Goal: Contribute content: Contribute content

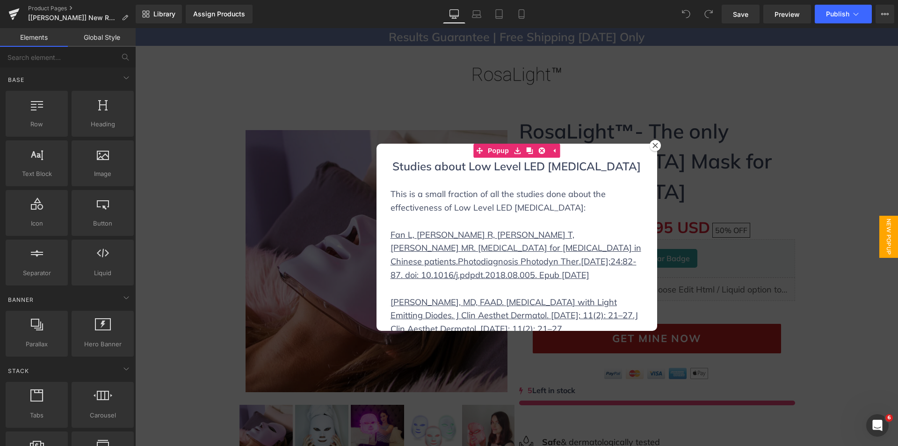
click at [652, 145] on icon at bounding box center [654, 145] width 5 height 5
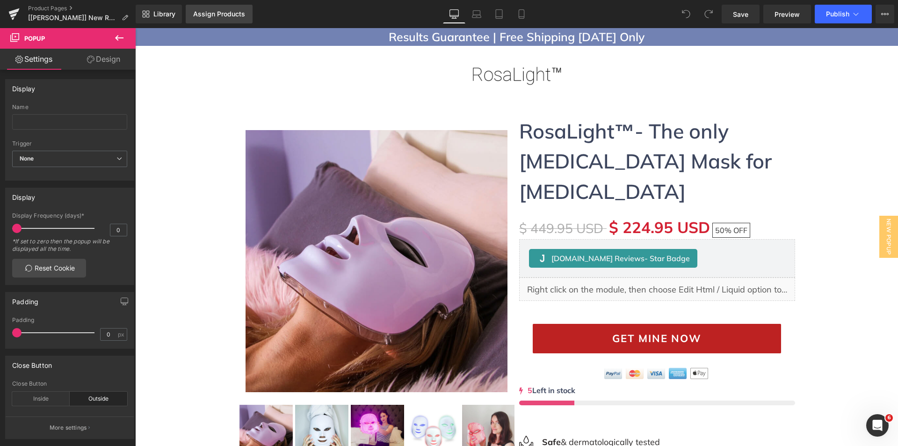
click at [229, 10] on div "Assign Products" at bounding box center [219, 13] width 52 height 7
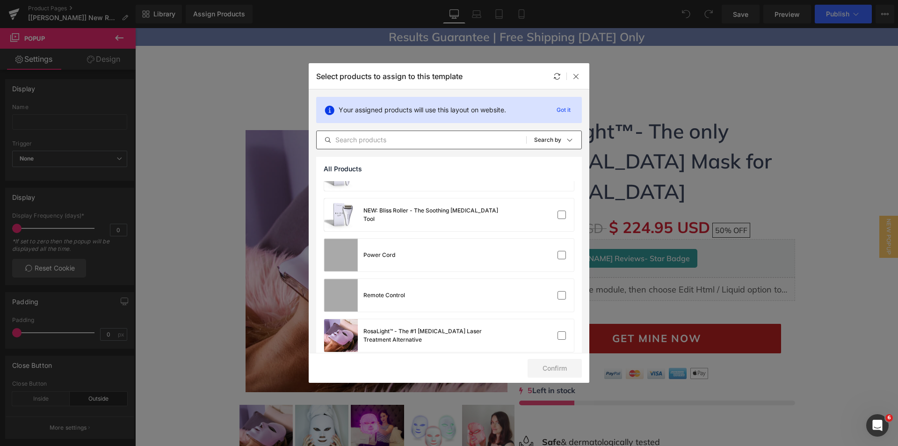
scroll to position [281, 0]
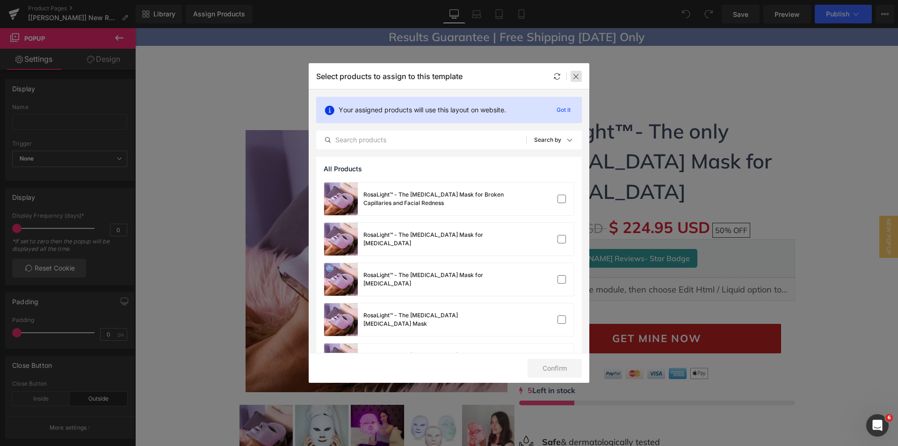
click at [575, 73] on icon at bounding box center [575, 75] width 7 height 7
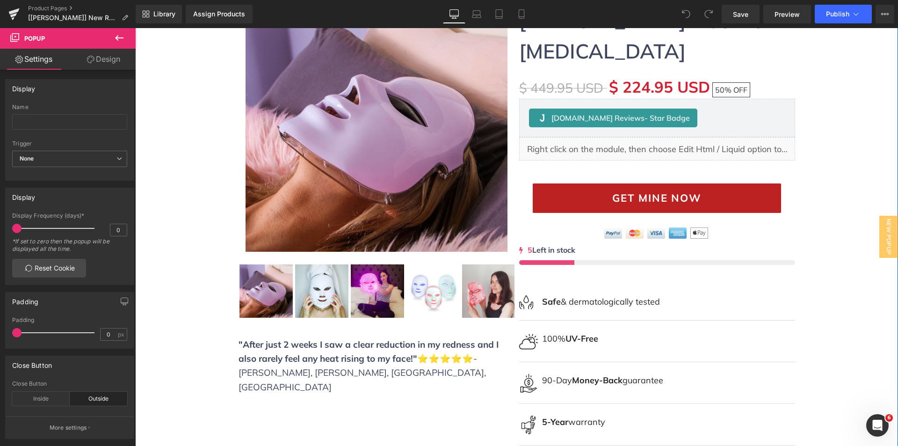
scroll to position [0, 0]
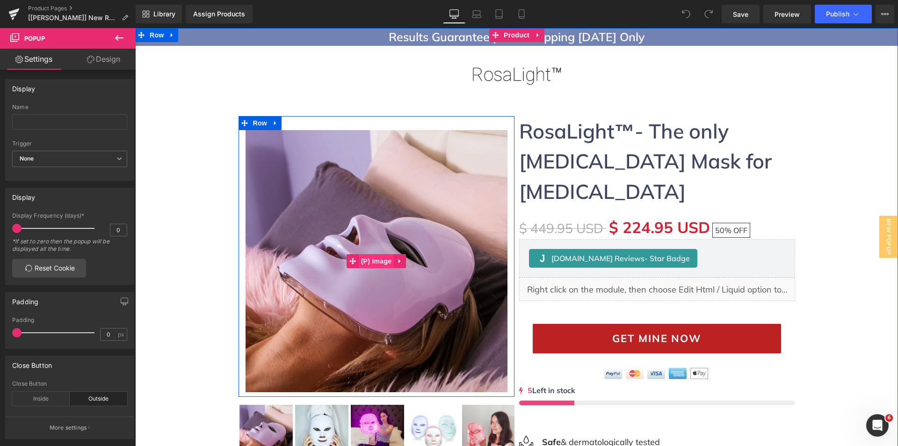
click at [372, 258] on span "(P) Image" at bounding box center [377, 261] width 36 height 14
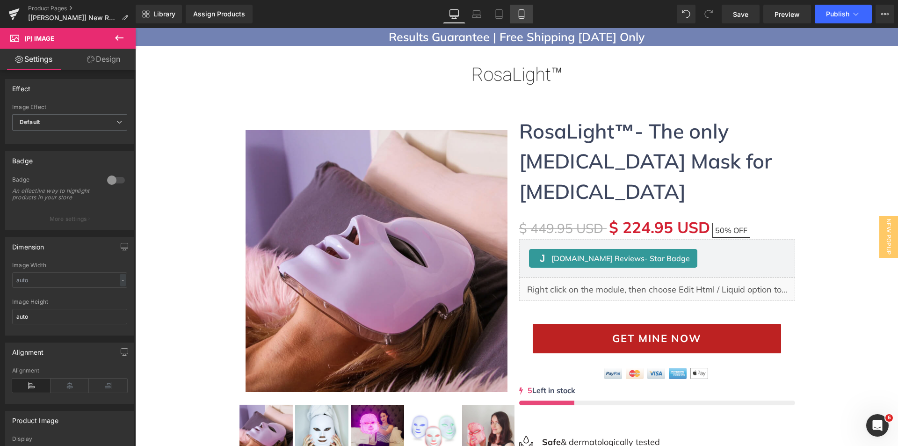
click at [528, 18] on link "Mobile" at bounding box center [521, 14] width 22 height 19
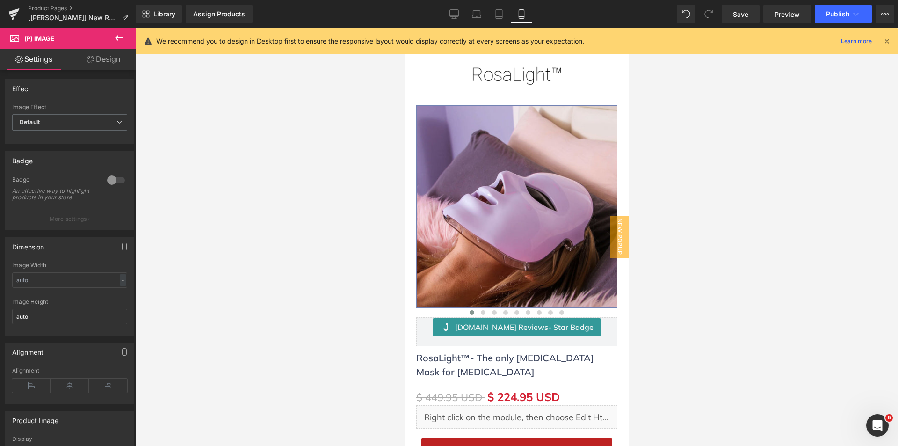
click at [886, 43] on icon at bounding box center [886, 41] width 8 height 8
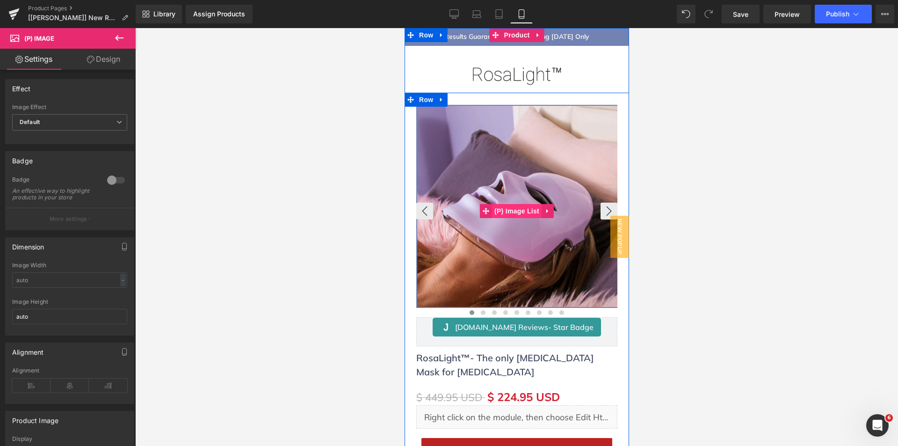
click at [503, 213] on span "(P) Image List" at bounding box center [516, 211] width 50 height 14
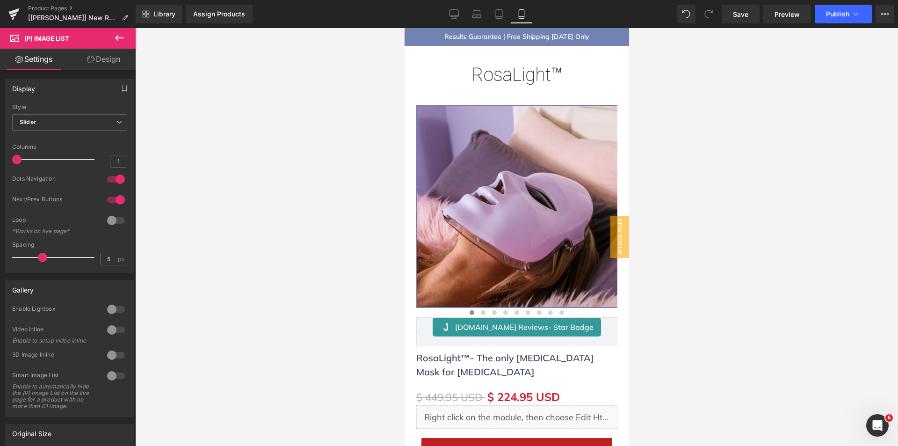
click at [93, 56] on icon at bounding box center [90, 59] width 7 height 7
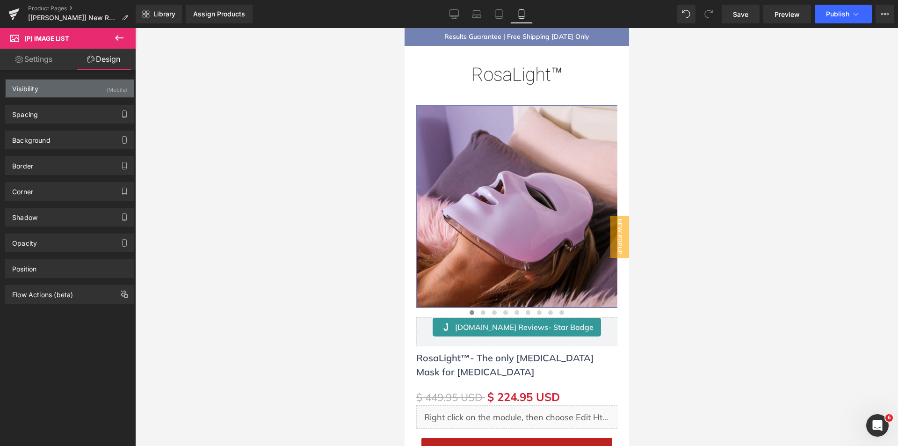
click at [50, 81] on div "Visibility (Mobile)" at bounding box center [70, 88] width 128 height 18
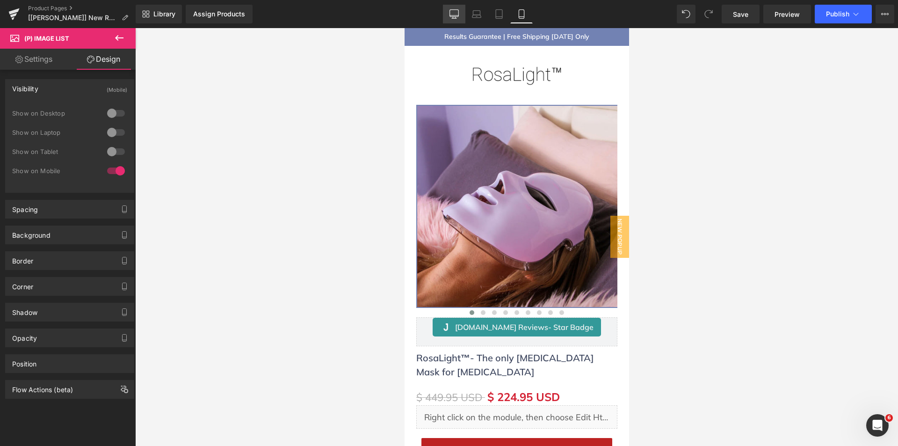
click at [450, 14] on icon at bounding box center [454, 13] width 9 height 7
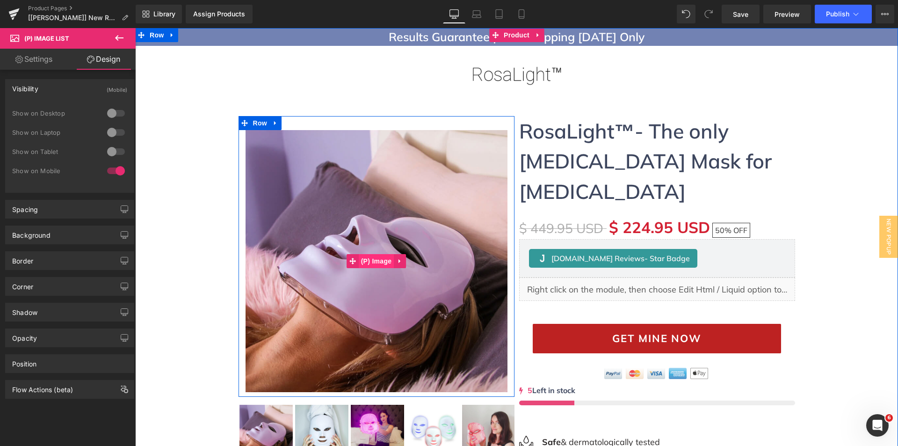
click at [368, 260] on span "(P) Image" at bounding box center [377, 261] width 36 height 14
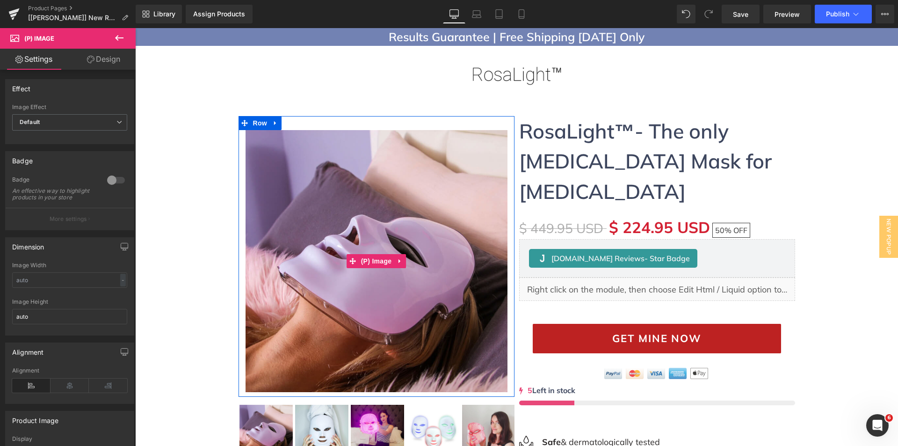
click at [106, 51] on link "Design" at bounding box center [104, 59] width 68 height 21
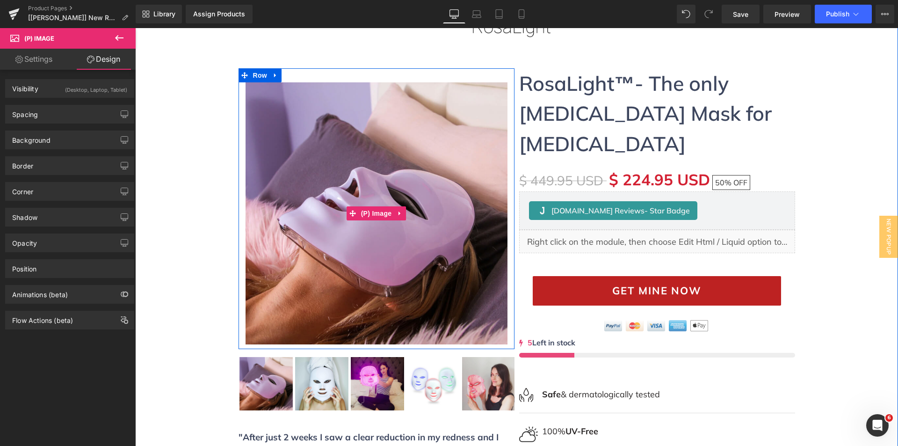
scroll to position [94, 0]
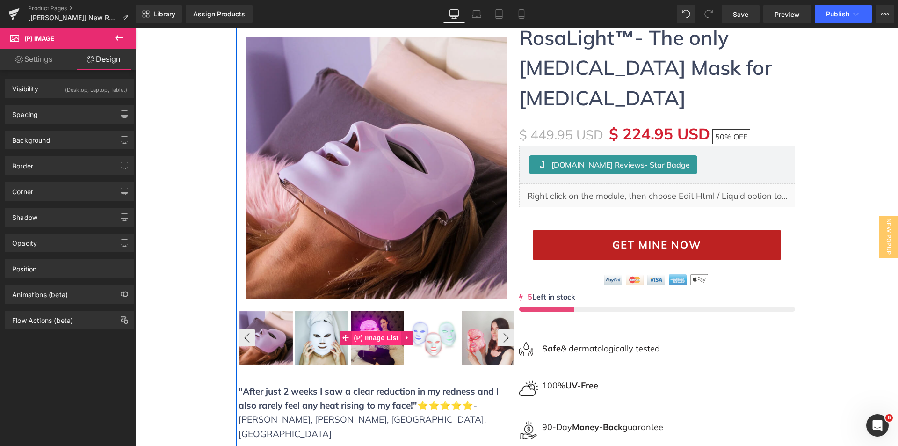
click at [377, 332] on span "(P) Image List" at bounding box center [377, 338] width 50 height 14
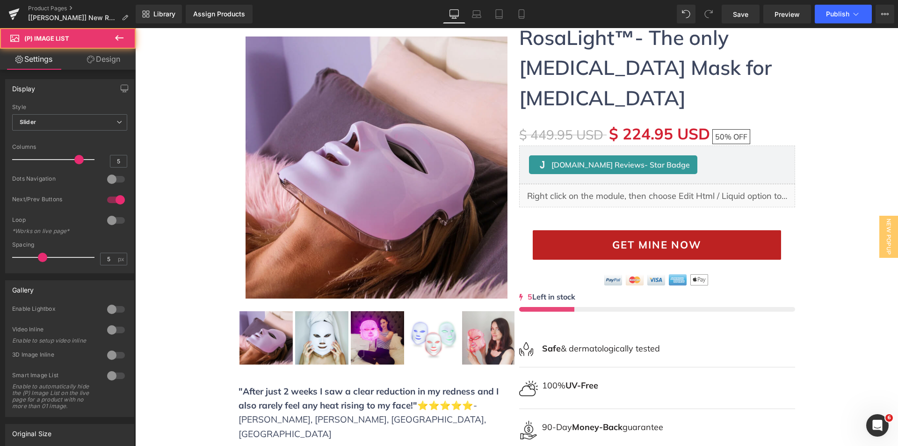
click at [95, 56] on link "Design" at bounding box center [104, 59] width 68 height 21
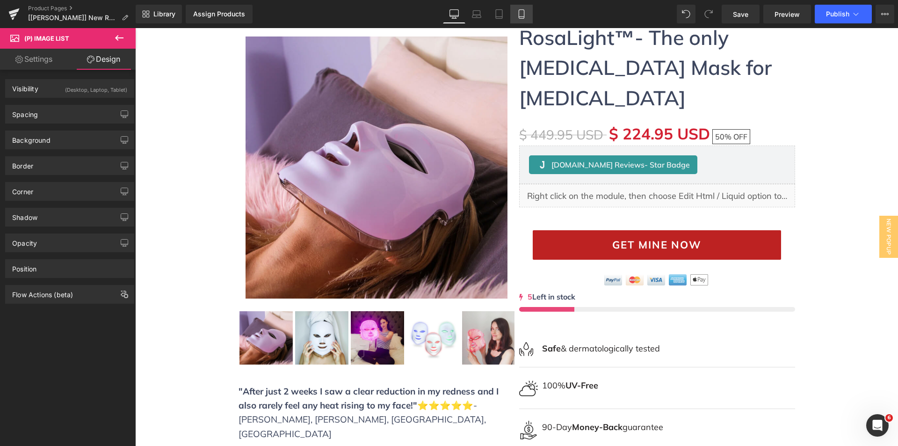
click at [526, 14] on icon at bounding box center [521, 13] width 9 height 9
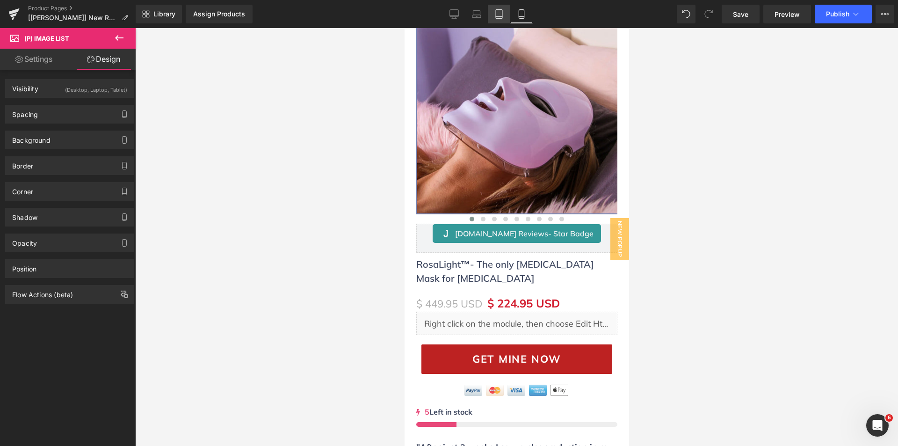
scroll to position [0, 0]
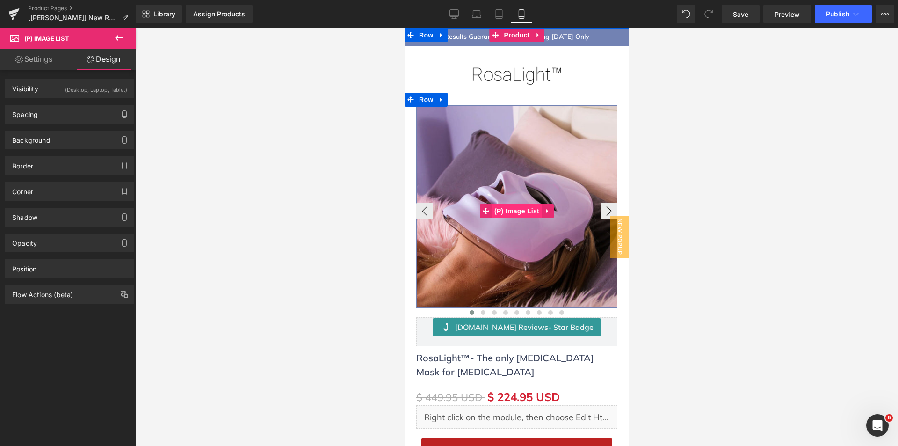
click at [509, 209] on span "(P) Image List" at bounding box center [516, 211] width 50 height 14
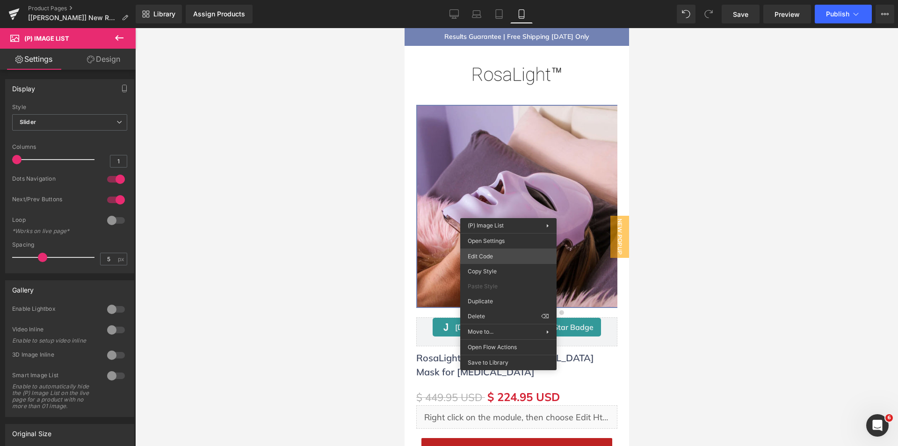
click at [483, 0] on div "(P) Image List You are previewing how the will restyle your page. You can not e…" at bounding box center [449, 0] width 898 height 0
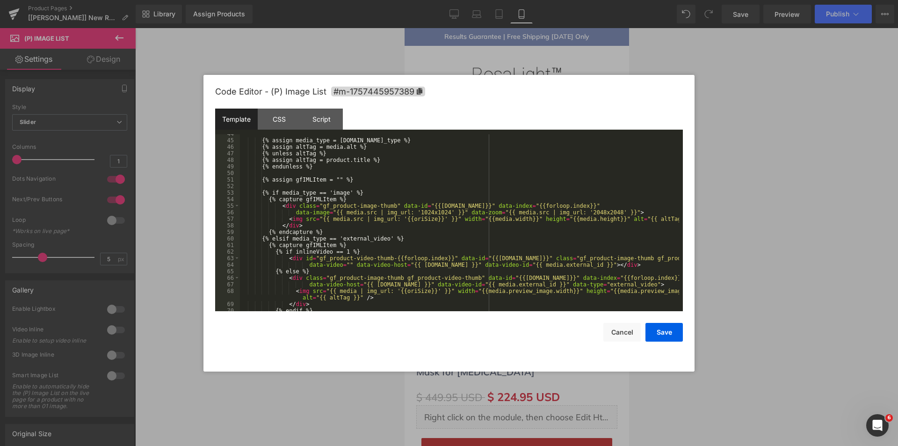
scroll to position [320, 0]
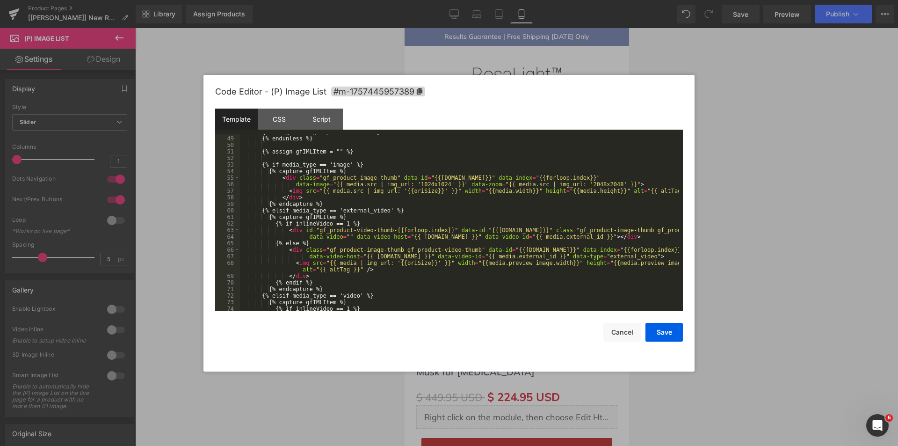
click at [498, 178] on div "{% assign altTag = product.title %} {% endunless %} {% assign gfIMLItem = "" %}…" at bounding box center [459, 224] width 439 height 190
click at [550, 178] on div "{% assign altTag = product.title %} {% endunless %} {% assign gfIMLItem = "" %}…" at bounding box center [459, 224] width 439 height 190
click at [353, 195] on div "{% assign altTag = product.title %} {% endunless %} {% assign gfIMLItem = "" %}…" at bounding box center [459, 224] width 439 height 190
click at [300, 194] on div "{% assign altTag = product.title %} {% endunless %} {% assign gfIMLItem = "" %}…" at bounding box center [459, 224] width 439 height 190
click at [655, 189] on div "{% assign altTag = product.title %} {% endunless %} {% assign gfIMLItem = "" %}…" at bounding box center [459, 224] width 439 height 190
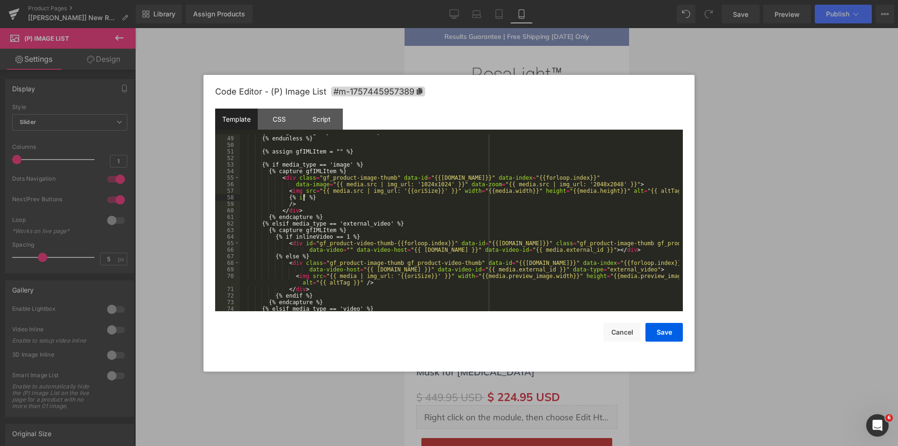
click at [504, 177] on div "{% assign altTag = product.title %} {% endunless %} {% assign gfIMLItem = "" %}…" at bounding box center [459, 224] width 439 height 190
click at [544, 178] on div "{% assign altTag = product.title %} {% endunless %} {% assign gfIMLItem = "" %}…" at bounding box center [459, 224] width 439 height 190
click at [303, 198] on div "{% assign altTag = product.title %} {% endunless %} {% assign gfIMLItem = "" %}…" at bounding box center [459, 224] width 439 height 190
paste textarea
click at [411, 195] on div "{% assign altTag = product.title %} {% endunless %} {% assign gfIMLItem = "" %}…" at bounding box center [459, 224] width 439 height 190
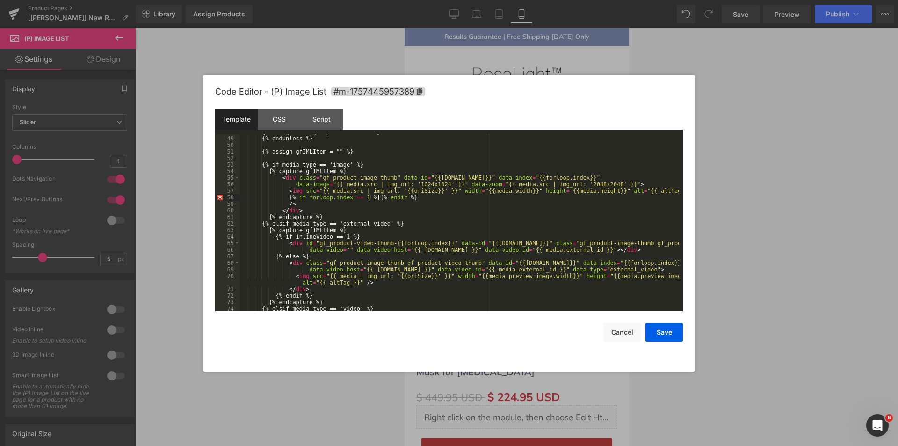
click at [284, 205] on div "{% assign altTag = product.title %} {% endunless %} {% assign gfIMLItem = "" %}…" at bounding box center [459, 224] width 439 height 190
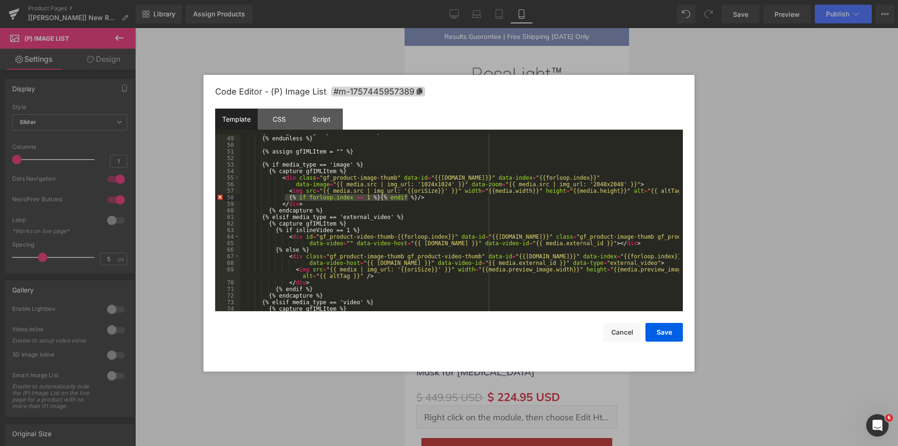
drag, startPoint x: 285, startPoint y: 197, endPoint x: 420, endPoint y: 197, distance: 134.7
click at [420, 197] on div "{% assign altTag = product.title %} {% endunless %} {% assign gfIMLItem = "" %}…" at bounding box center [459, 224] width 439 height 190
click at [315, 199] on div "{% assign altTag = product.title %} {% endunless %} {% assign gfIMLItem = "" %}…" at bounding box center [459, 222] width 439 height 177
click at [345, 197] on div "{% assign altTag = product.title %} {% endunless %} {% assign gfIMLItem = "" %}…" at bounding box center [459, 224] width 439 height 190
click at [392, 206] on div "{% assign altTag = product.title %} {% endunless %} {% assign gfIMLItem = "" %}…" at bounding box center [459, 224] width 439 height 190
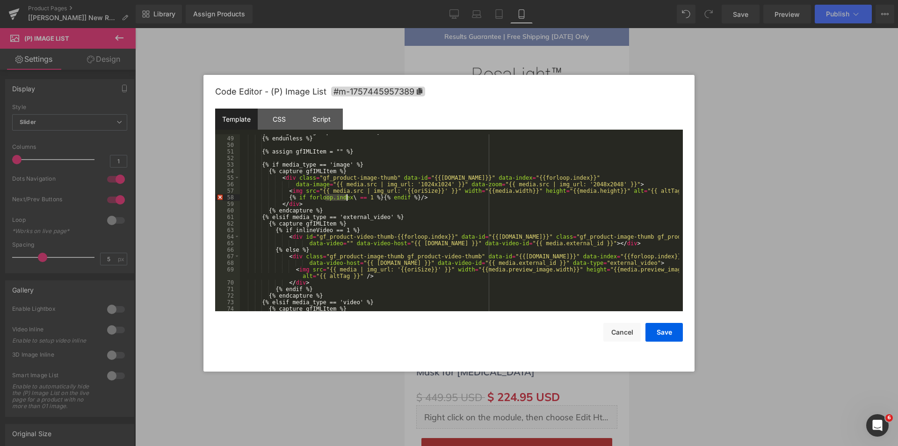
click at [350, 198] on div "{% assign altTag = product.title %} {% endunless %} {% assign gfIMLItem = "" %}…" at bounding box center [459, 224] width 439 height 190
click at [349, 197] on div "{% assign altTag = product.title %} {% endunless %} {% assign gfIMLItem = "" %}…" at bounding box center [459, 224] width 439 height 190
click at [347, 197] on div "{% assign altTag = product.title %} {% endunless %} {% assign gfIMLItem = "" %}…" at bounding box center [459, 224] width 439 height 190
click at [296, 196] on div "{% assign altTag = product.title %} {% endunless %} {% assign gfIMLItem = "" %}…" at bounding box center [459, 224] width 439 height 190
click at [295, 198] on div "{% assign altTag = product.title %} {% endunless %} {% assign gfIMLItem = "" %}…" at bounding box center [459, 224] width 439 height 190
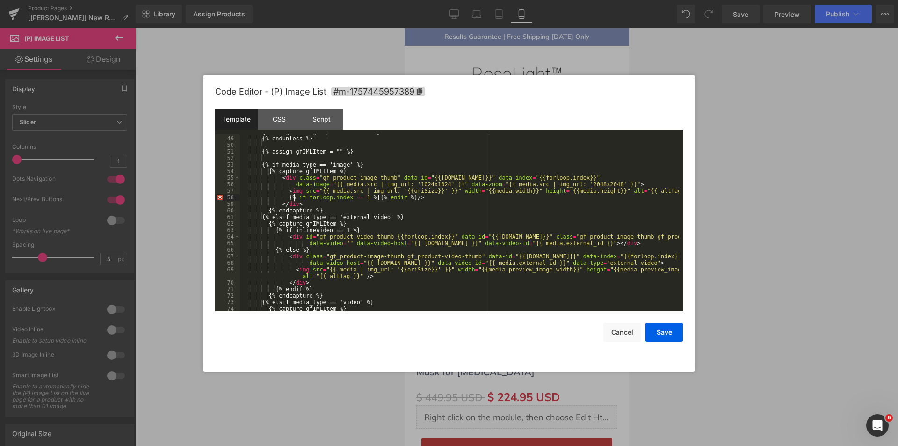
click at [368, 197] on div "{% assign altTag = product.title %} {% endunless %} {% assign gfIMLItem = "" %}…" at bounding box center [459, 224] width 439 height 190
click at [667, 331] on button "Save" at bounding box center [663, 332] width 37 height 19
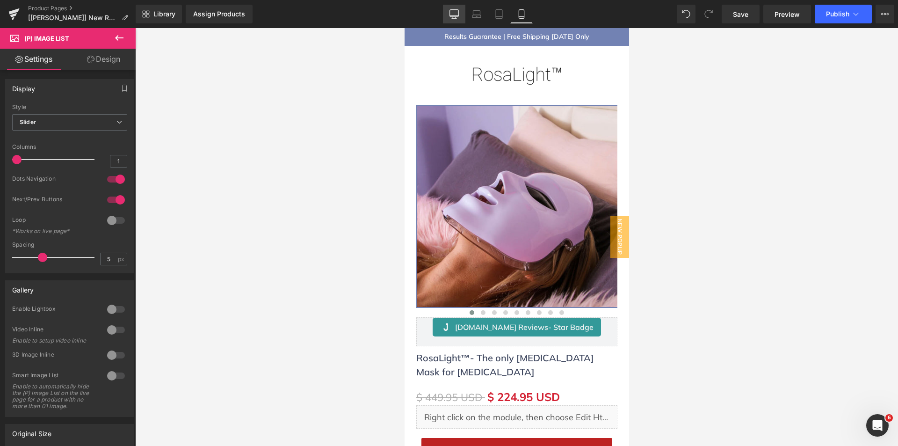
click at [450, 13] on icon at bounding box center [454, 13] width 9 height 7
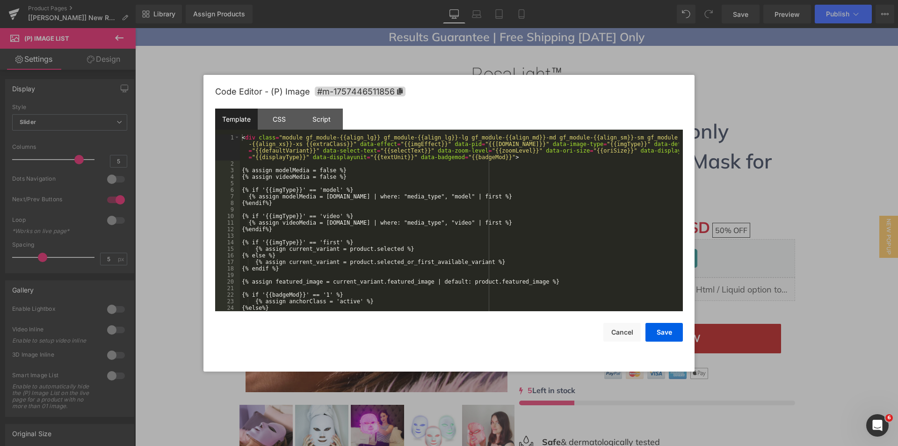
click at [343, 0] on div "(P) Image List You are previewing how the will restyle your page. You can not e…" at bounding box center [449, 0] width 898 height 0
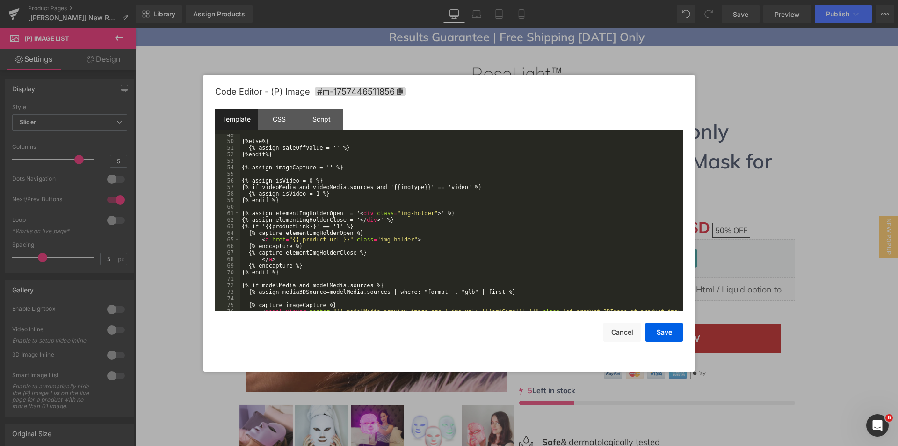
scroll to position [533, 0]
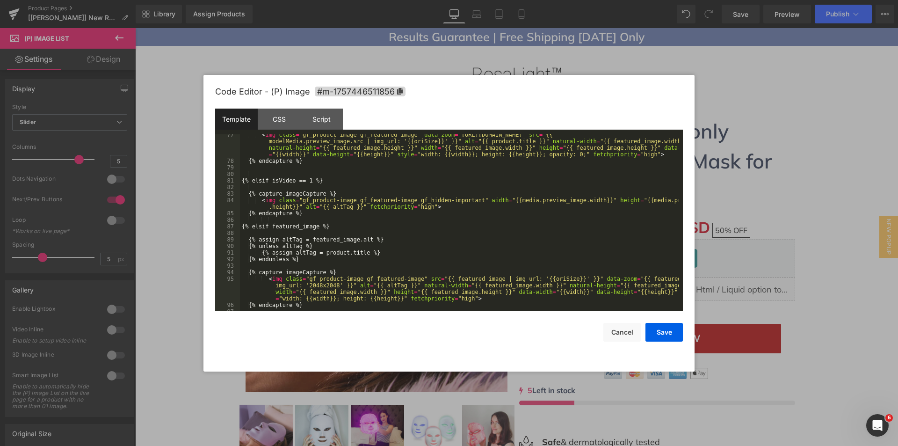
click at [359, 206] on div "< img class = "gf_product-image gf_featured-image" data-zoom = "[URL][DOMAIN_NA…" at bounding box center [459, 235] width 439 height 209
click at [420, 205] on div "< img class = "gf_product-image gf_featured-image" data-zoom = "[URL][DOMAIN_NA…" at bounding box center [459, 235] width 439 height 209
click at [625, 335] on button "Cancel" at bounding box center [621, 332] width 37 height 19
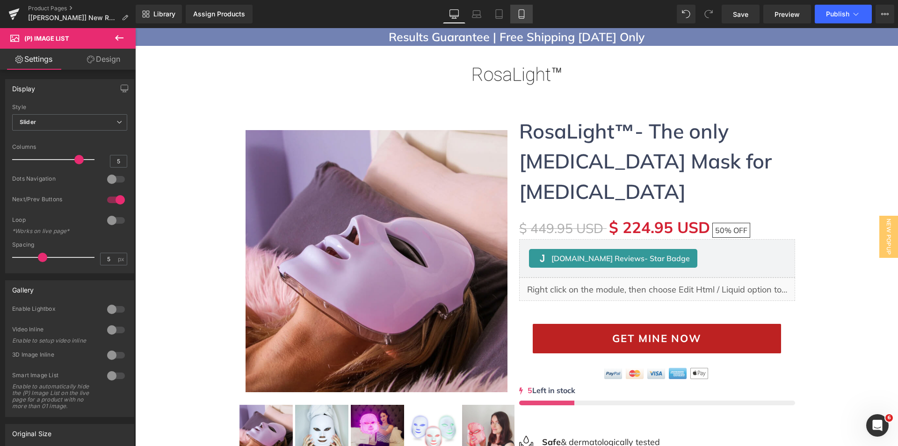
drag, startPoint x: 520, startPoint y: 16, endPoint x: 96, endPoint y: 30, distance: 424.8
click at [520, 17] on icon at bounding box center [521, 17] width 5 height 0
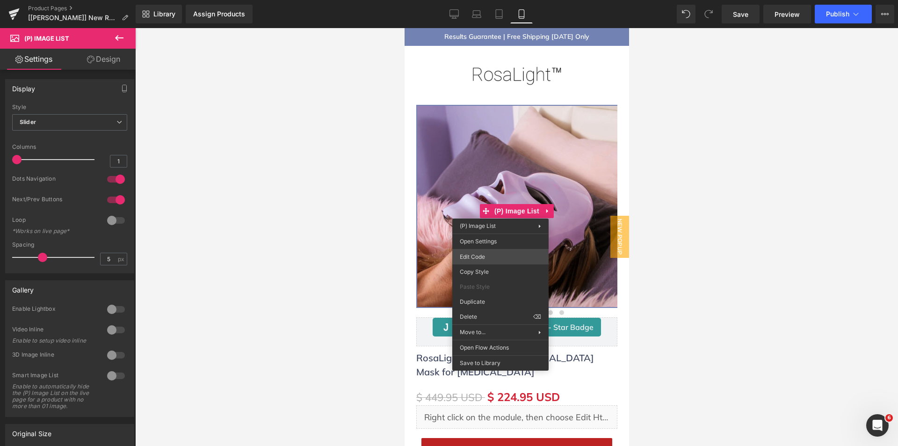
click at [473, 0] on div "(P) Image List You are previewing how the will restyle your page. You can not e…" at bounding box center [449, 0] width 898 height 0
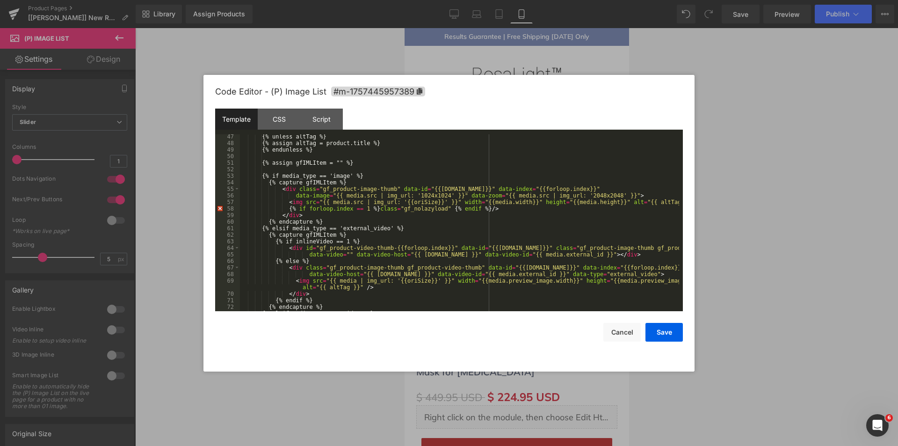
scroll to position [337, 0]
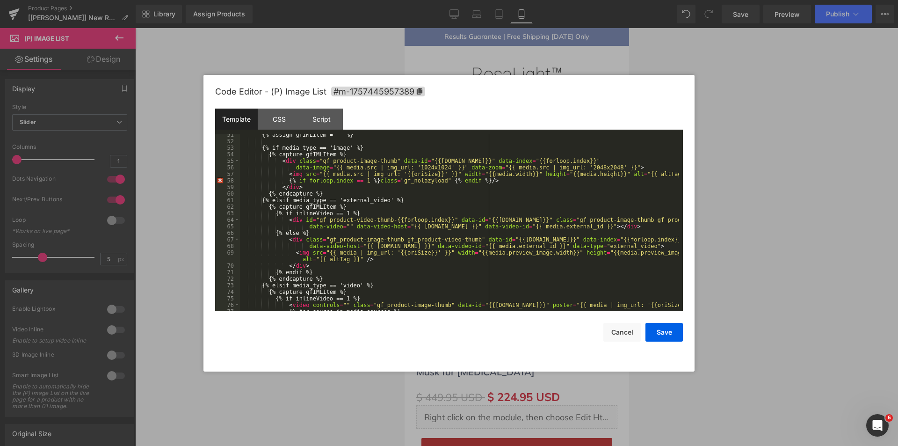
click at [434, 180] on div "{% assign gfIMLItem = "" %} {% if media_type == 'image' %} {% capture gfIMLItem…" at bounding box center [459, 226] width 439 height 190
click at [503, 178] on div "{% assign gfIMLItem = "" %} {% if media_type == 'image' %} {% capture gfIMLItem…" at bounding box center [459, 226] width 439 height 190
click at [499, 180] on div "{% assign gfIMLItem = "" %} {% if media_type == 'image' %} {% capture gfIMLItem…" at bounding box center [459, 226] width 439 height 190
click at [501, 180] on div "{% assign gfIMLItem = "" %} {% if media_type == 'image' %} {% capture gfIMLItem…" at bounding box center [459, 226] width 439 height 190
click at [657, 338] on button "Save" at bounding box center [663, 332] width 37 height 19
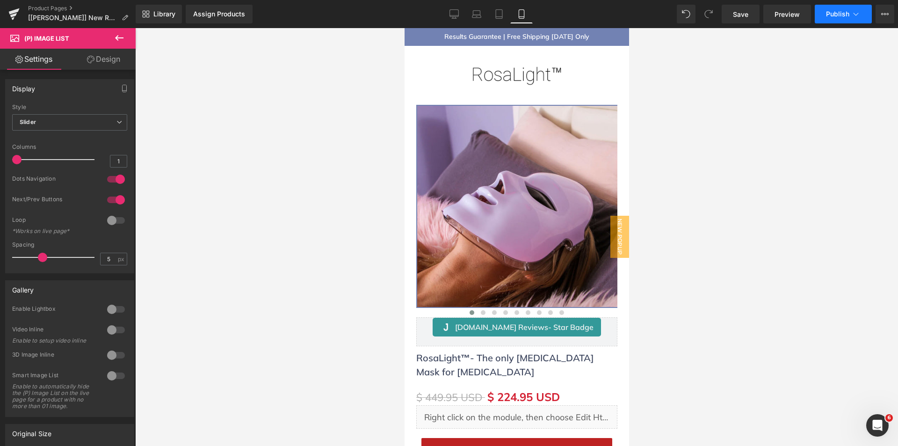
click at [839, 14] on span "Publish" at bounding box center [837, 13] width 23 height 7
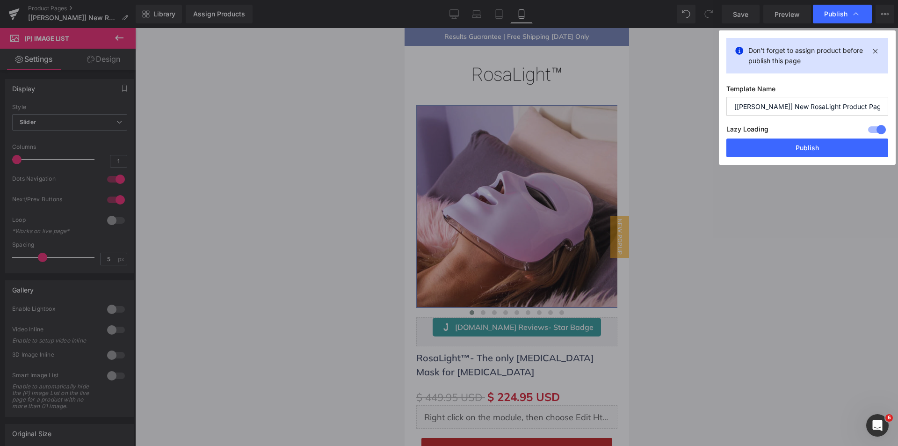
click at [765, 159] on div "Don't forget to assign product before publish this page Template Name [[PERSON_…" at bounding box center [807, 97] width 177 height 134
click at [764, 149] on button "Publish" at bounding box center [807, 147] width 162 height 19
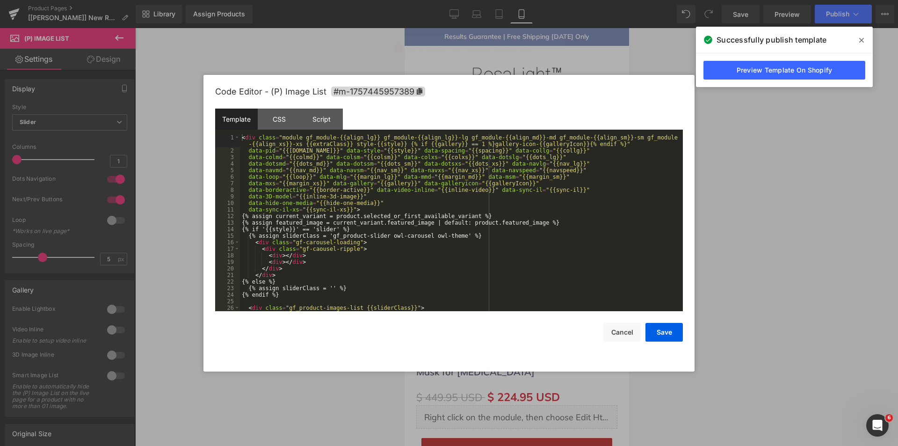
click at [503, 0] on div "(P) Image List You are previewing how the will restyle your page. You can not e…" at bounding box center [449, 0] width 898 height 0
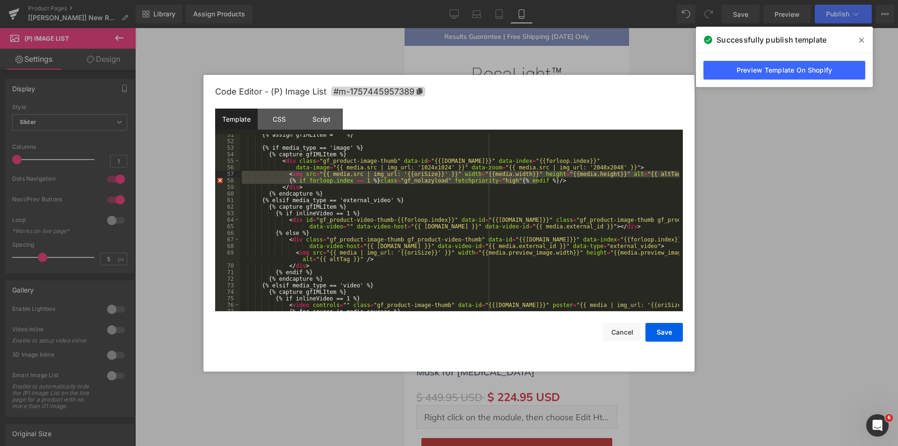
drag, startPoint x: 549, startPoint y: 178, endPoint x: 221, endPoint y: 176, distance: 328.3
click at [221, 176] on pre "51 52 53 54 55 56 57 58 59 60 61 62 63 64 65 66 67 68 69 70 71 72 73 74 75 76 7…" at bounding box center [449, 222] width 468 height 177
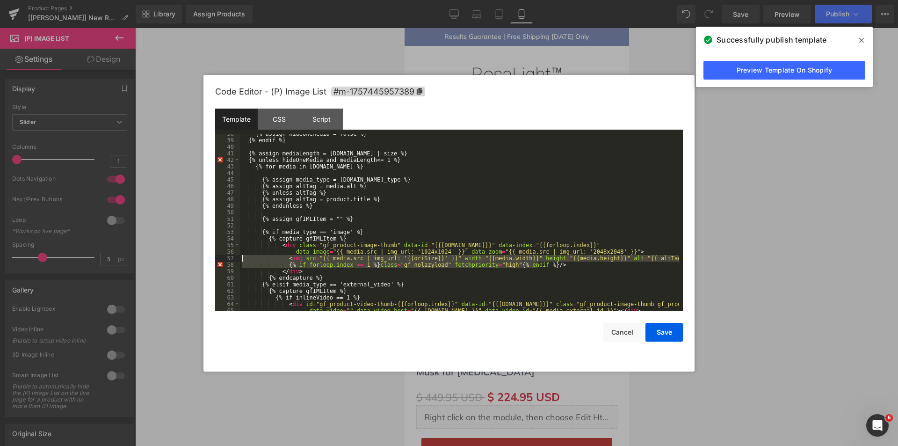
scroll to position [281, 0]
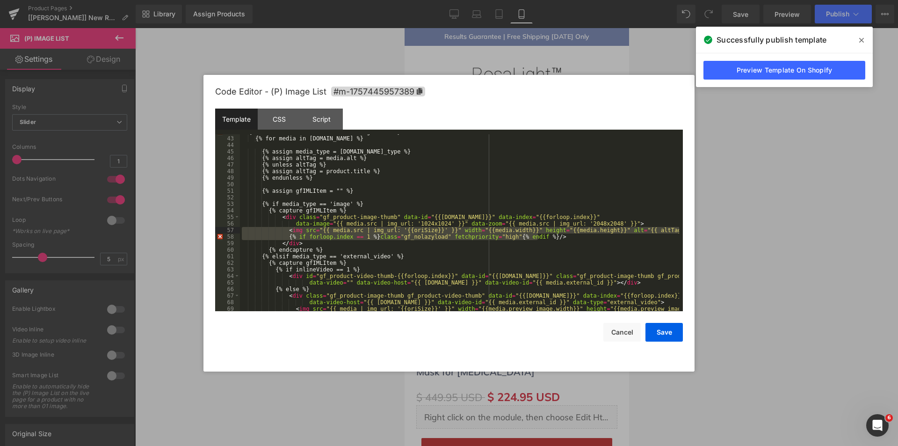
click at [261, 137] on div "{% unless hideOneMedia and mediaLength < = 1 %} {% for media in [DOMAIN_NAME] %…" at bounding box center [459, 227] width 439 height 196
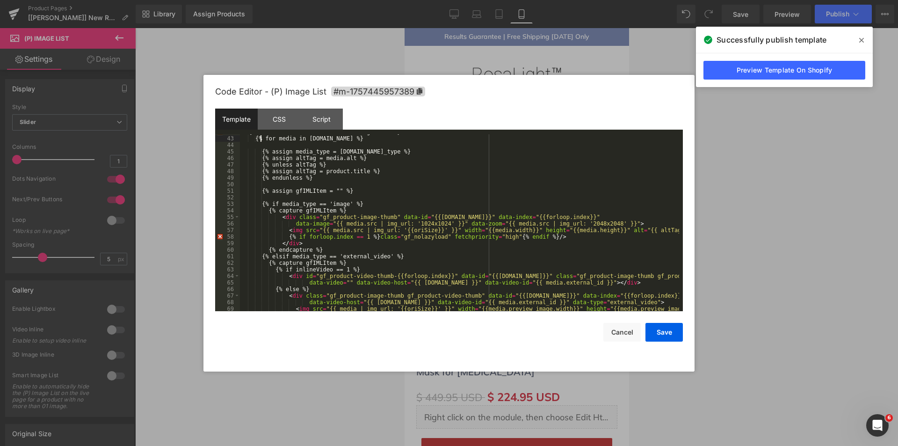
click at [367, 140] on div "{% unless hideOneMedia and mediaLength < = 1 %} {% for media in [DOMAIN_NAME] %…" at bounding box center [459, 227] width 439 height 196
click at [441, 231] on div "{% unless hideOneMedia and mediaLength < = 1 %} {% for media in [DOMAIN_NAME] %…" at bounding box center [459, 227] width 439 height 196
click at [474, 246] on div "{% unless hideOneMedia and mediaLength < = 1 %} {% for media in [DOMAIN_NAME] %…" at bounding box center [459, 227] width 439 height 196
click at [859, 39] on span at bounding box center [861, 40] width 15 height 15
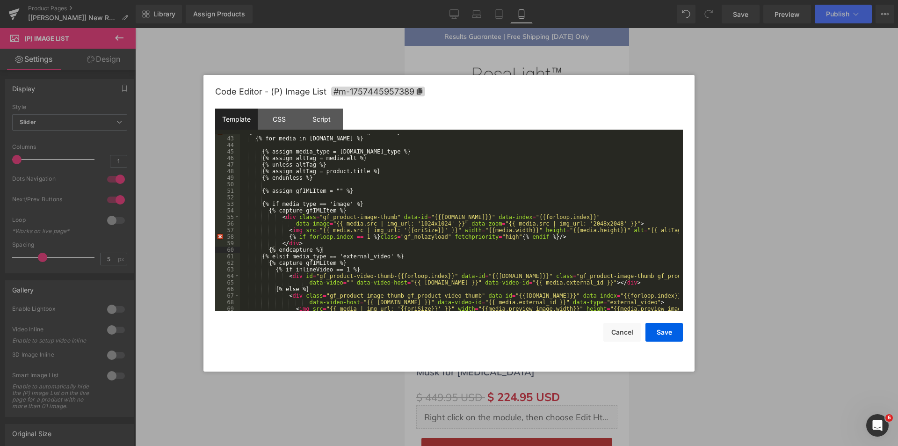
click at [286, 236] on div "{% unless hideOneMedia and mediaLength < = 1 %} {% for media in [DOMAIN_NAME] %…" at bounding box center [459, 227] width 439 height 196
click at [533, 237] on div "{% unless hideOneMedia and mediaLength < = 1 %} {% for media in [DOMAIN_NAME] %…" at bounding box center [459, 227] width 439 height 196
click at [606, 224] on div "{% unless hideOneMedia and mediaLength < = 1 %} {% for media in [DOMAIN_NAME] %…" at bounding box center [459, 227] width 439 height 196
drag, startPoint x: 285, startPoint y: 236, endPoint x: 213, endPoint y: 236, distance: 72.5
click at [213, 236] on div "Code Editor - (P) Image List #m-1757445957389 Template CSS Script Data 42 43 44…" at bounding box center [448, 223] width 491 height 296
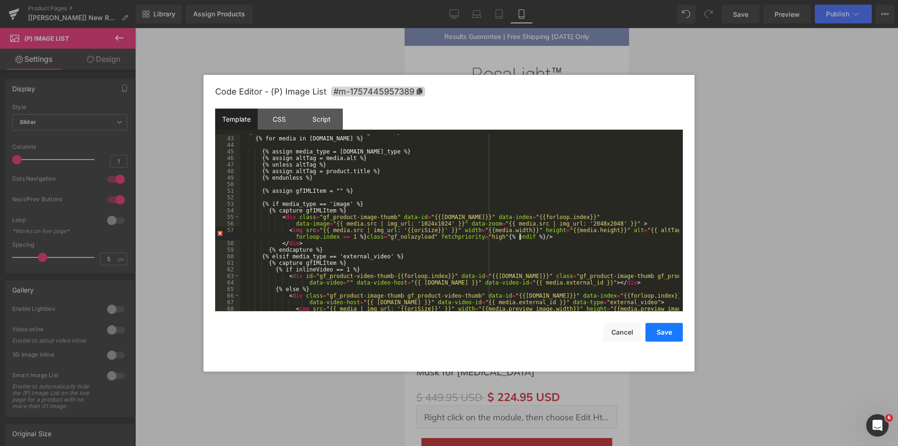
click at [661, 337] on button "Save" at bounding box center [663, 332] width 37 height 19
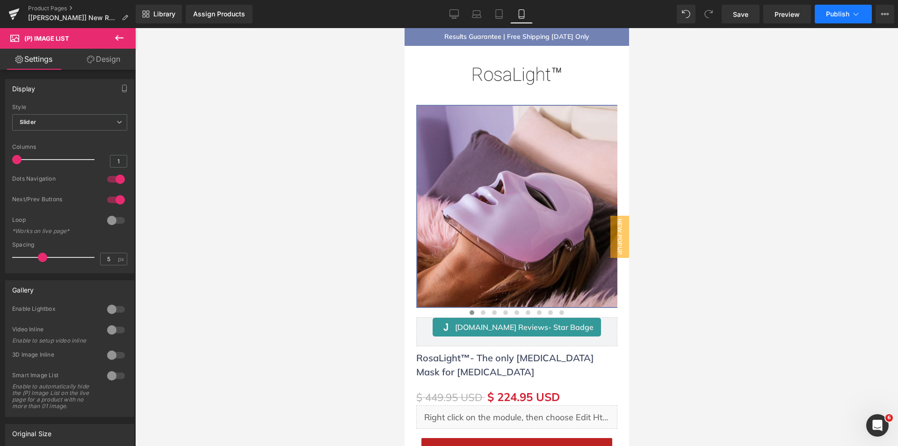
click at [838, 10] on span "Publish" at bounding box center [837, 13] width 23 height 7
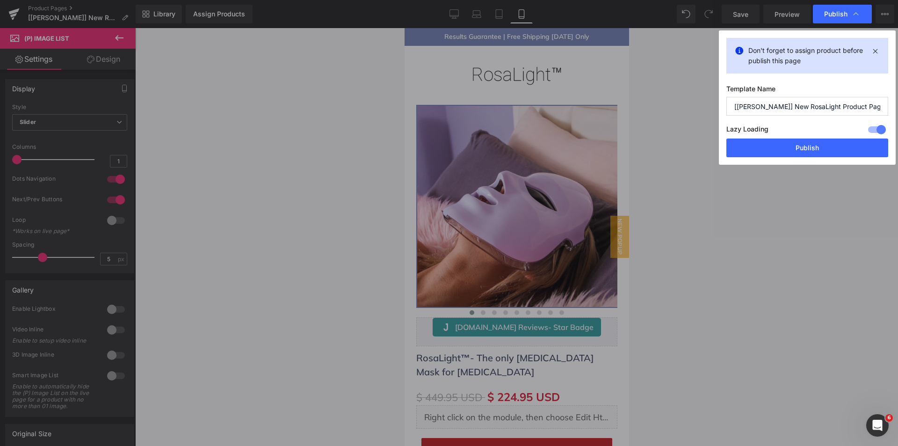
click at [740, 157] on div "Don't forget to assign product before publish this page Template Name [[PERSON_…" at bounding box center [807, 97] width 177 height 134
click at [741, 151] on button "Publish" at bounding box center [807, 147] width 162 height 19
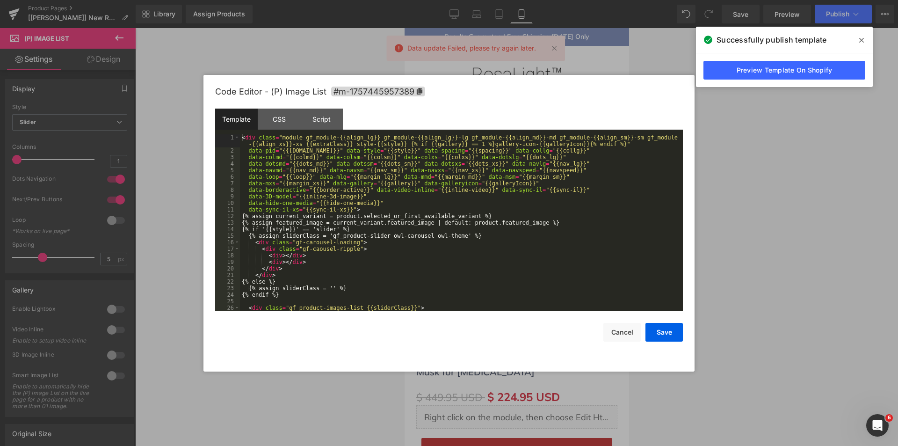
click at [485, 0] on div "(P) Image List You are previewing how the will restyle your page. You can not e…" at bounding box center [449, 0] width 898 height 0
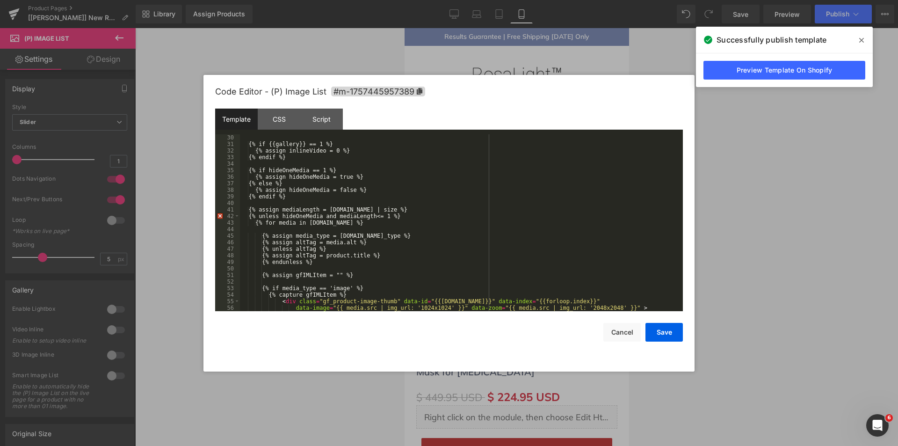
scroll to position [337, 0]
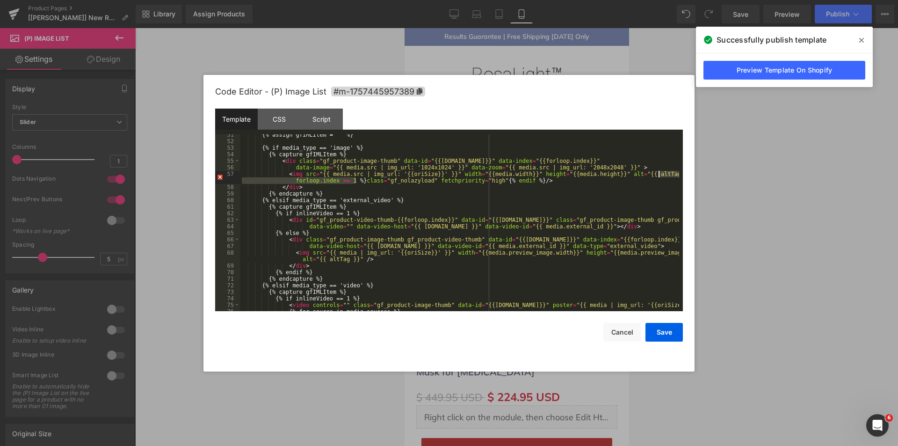
drag, startPoint x: 355, startPoint y: 179, endPoint x: 658, endPoint y: 173, distance: 302.6
click at [658, 173] on div "{% assign gfIMLItem = "" %} {% if media_type == 'image' %} {% capture gfIMLItem…" at bounding box center [459, 226] width 439 height 190
drag, startPoint x: 404, startPoint y: 180, endPoint x: 439, endPoint y: 180, distance: 34.1
click at [439, 180] on div "{% assign gfIMLItem = "" %} {% if media_type == 'image' %} {% capture gfIMLItem…" at bounding box center [459, 226] width 439 height 190
click at [657, 174] on div "{% assign gfIMLItem = "" %} {% if media_type == 'image' %} {% capture gfIMLItem…" at bounding box center [459, 226] width 439 height 190
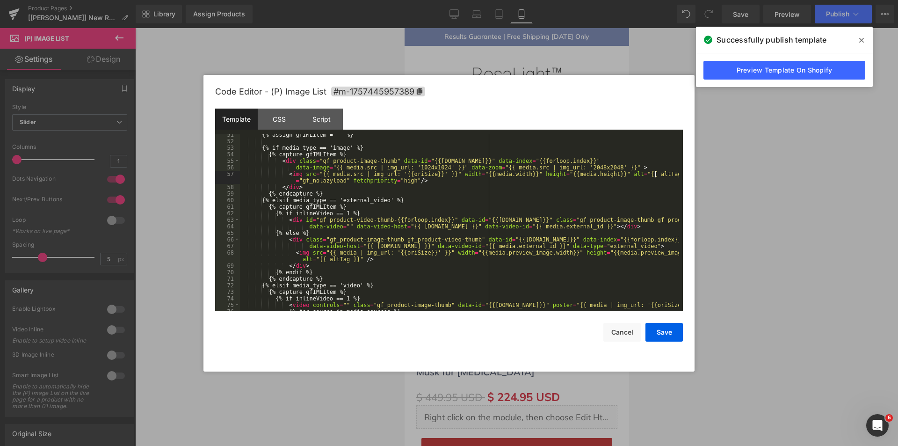
click at [658, 173] on div "{% assign gfIMLItem = "" %} {% if media_type == 'image' %} {% capture gfIMLItem…" at bounding box center [459, 226] width 439 height 190
drag, startPoint x: 666, startPoint y: 329, endPoint x: 760, endPoint y: 198, distance: 160.5
click at [667, 329] on button "Save" at bounding box center [663, 332] width 37 height 19
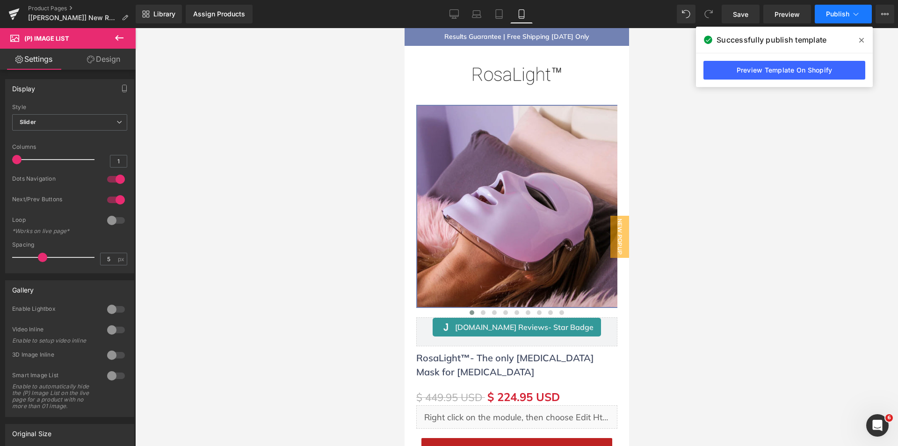
click at [822, 19] on button "Publish" at bounding box center [843, 14] width 57 height 19
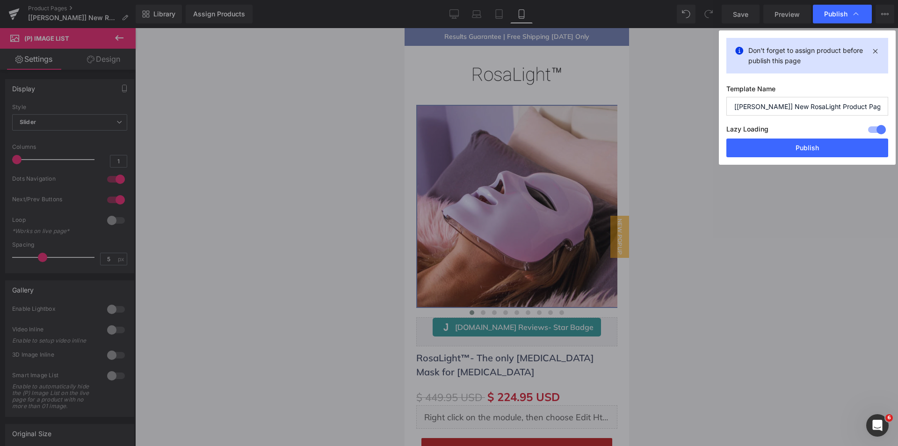
click at [757, 159] on div "Don't forget to assign product before publish this page Template Name [[PERSON_…" at bounding box center [807, 97] width 177 height 134
click at [759, 150] on button "Publish" at bounding box center [807, 147] width 162 height 19
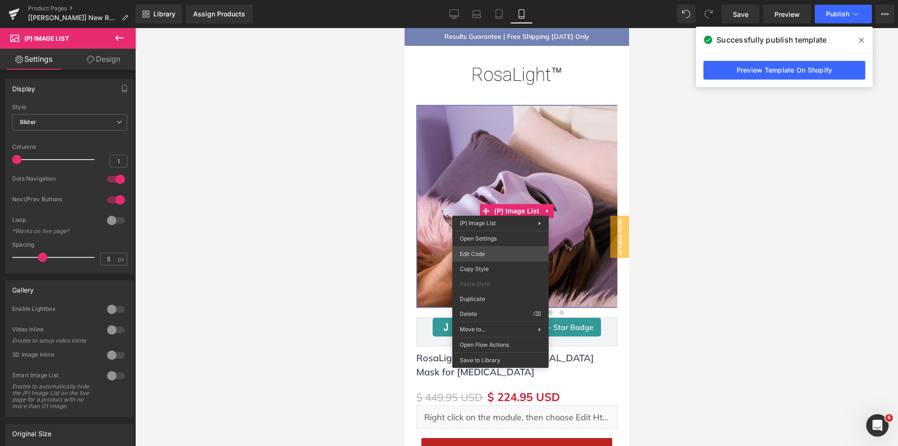
click at [484, 0] on div "(P) Image List You are previewing how the will restyle your page. You can not e…" at bounding box center [449, 0] width 898 height 0
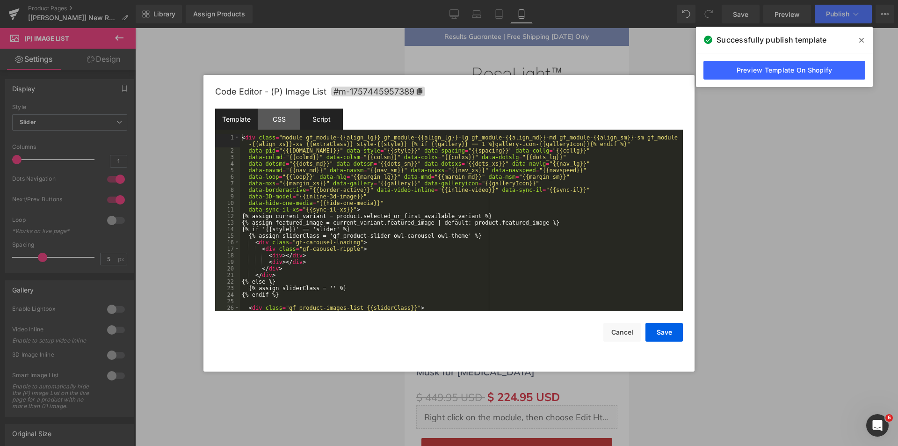
click at [317, 118] on div "Script" at bounding box center [321, 118] width 43 height 21
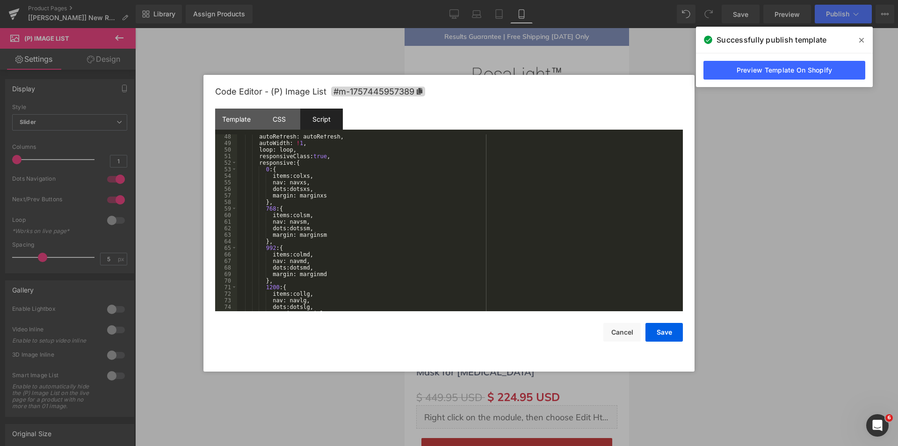
scroll to position [373, 0]
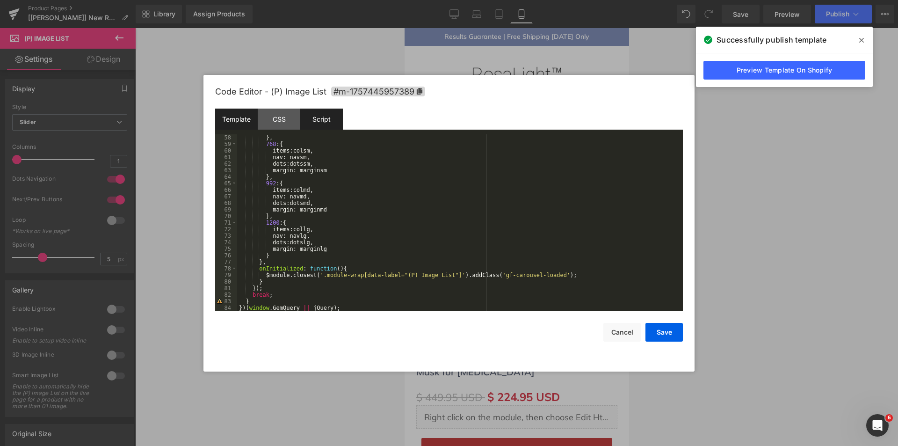
click at [246, 120] on div "Template" at bounding box center [236, 118] width 43 height 21
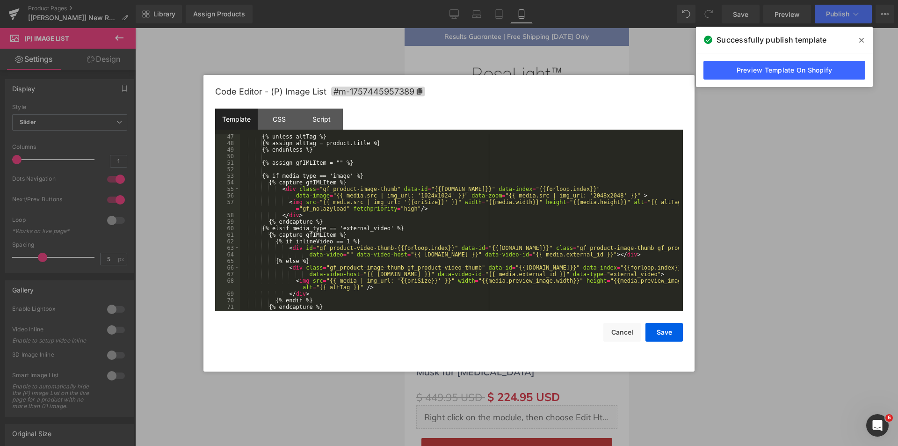
scroll to position [309, 0]
click at [415, 182] on div "{% unless altTag %} {% assign altTag = product.title %} {% endunless %} {% assi…" at bounding box center [459, 228] width 439 height 190
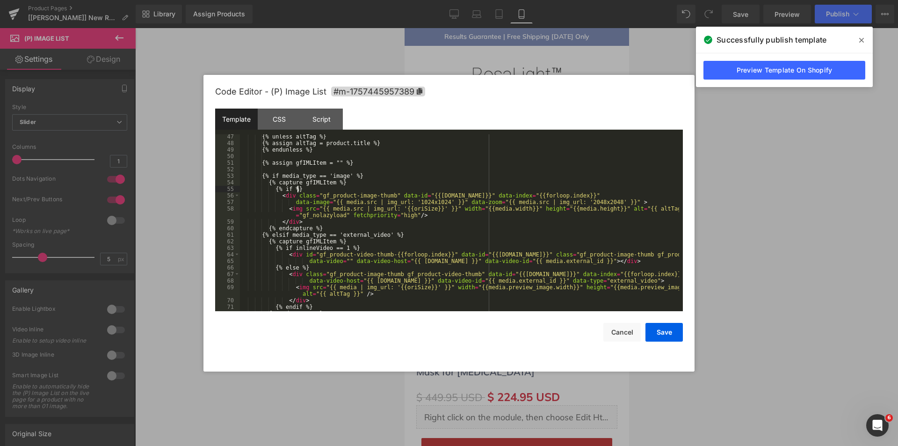
click at [505, 195] on div "{% unless altTag %} {% assign altTag = product.title %} {% endunless %} {% assi…" at bounding box center [459, 228] width 439 height 190
click at [544, 195] on div "{% unless altTag %} {% assign altTag = product.title %} {% endunless %} {% assi…" at bounding box center [459, 228] width 439 height 190
click at [297, 188] on div "{% unless altTag %} {% assign altTag = product.title %} {% endunless %} {% assi…" at bounding box center [459, 228] width 439 height 190
paste textarea
click at [335, 222] on div "{% unless altTag %} {% assign altTag = product.title %} {% endunless %} {% assi…" at bounding box center [459, 228] width 439 height 190
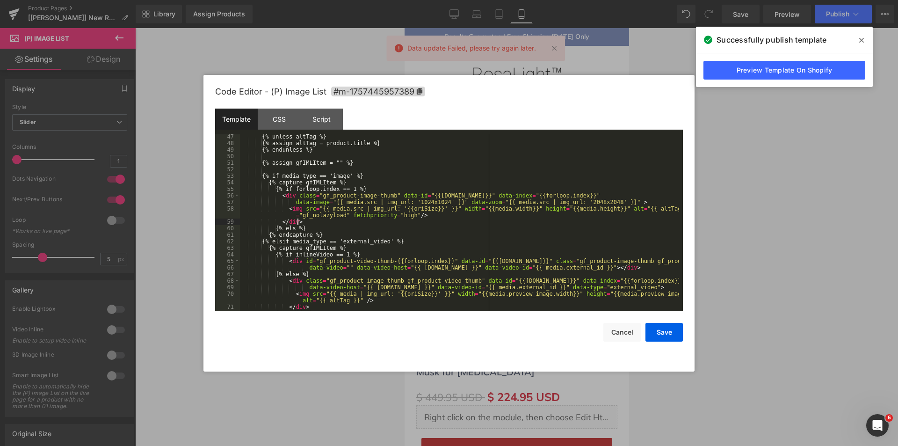
click at [335, 222] on div "{% unless altTag %} {% assign altTag = product.title %} {% endunless %} {% assi…" at bounding box center [459, 228] width 439 height 190
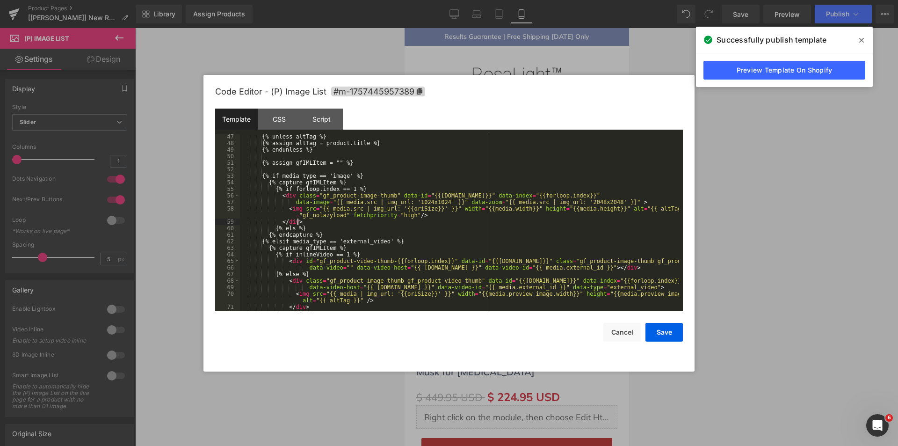
click at [322, 227] on div "{% unless altTag %} {% assign altTag = product.title %} {% endunless %} {% assi…" at bounding box center [459, 228] width 439 height 190
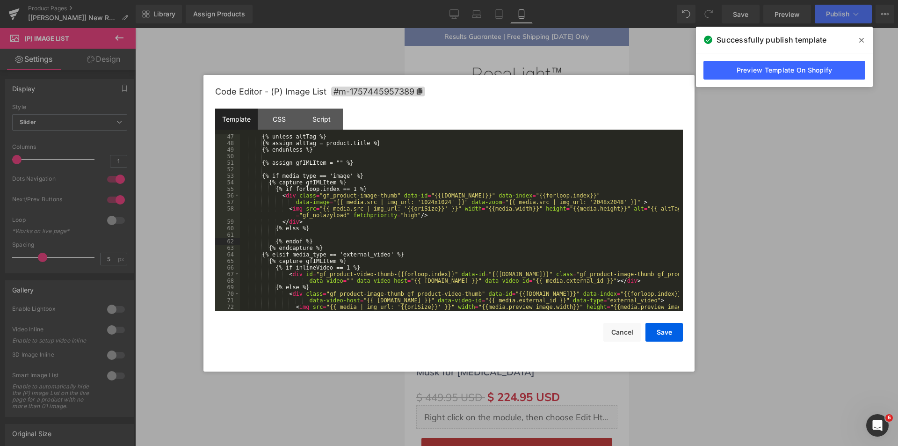
click at [321, 228] on div "{% unless altTag %} {% assign altTag = product.title %} {% endunless %} {% assi…" at bounding box center [459, 231] width 439 height 196
click at [295, 248] on div "{% unless altTag %} {% assign altTag = product.title %} {% endunless %} {% assi…" at bounding box center [459, 231] width 439 height 196
click at [303, 242] on div "{% unless altTag %} {% assign altTag = product.title %} {% endunless %} {% assi…" at bounding box center [459, 231] width 439 height 196
click at [337, 238] on div "{% unless altTag %} {% assign altTag = product.title %} {% endunless %} {% assi…" at bounding box center [459, 231] width 439 height 196
click at [299, 220] on div "{% unless altTag %} {% assign altTag = product.title %} {% endunless %} {% assi…" at bounding box center [459, 231] width 439 height 196
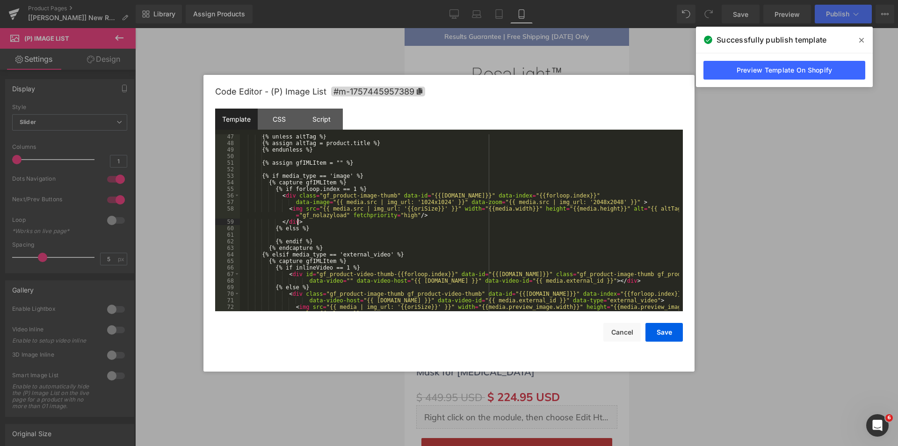
click at [278, 196] on div "{% unless altTag %} {% assign altTag = product.title %} {% endunless %} {% assi…" at bounding box center [459, 231] width 439 height 196
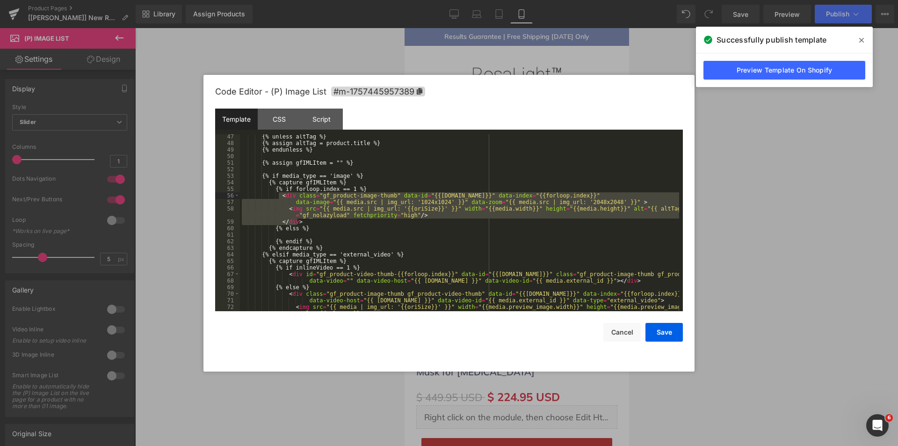
click at [323, 233] on div "{% unless altTag %} {% assign altTag = product.title %} {% endunless %} {% assi…" at bounding box center [459, 231] width 439 height 196
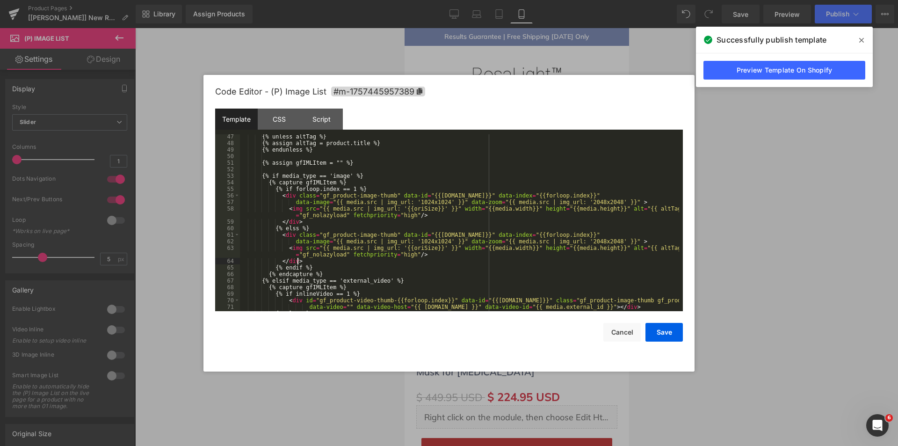
click at [347, 237] on div "{% unless altTag %} {% assign altTag = product.title %} {% endunless %} {% assi…" at bounding box center [459, 228] width 439 height 190
click at [402, 257] on div "{% unless altTag %} {% assign altTag = product.title %} {% endunless %} {% assi…" at bounding box center [459, 228] width 439 height 190
click at [406, 252] on div "{% unless altTag %} {% assign altTag = product.title %} {% endunless %} {% assi…" at bounding box center [459, 222] width 439 height 177
click at [657, 245] on div "{% unless altTag %} {% assign altTag = product.title %} {% endunless %} {% assi…" at bounding box center [459, 228] width 439 height 190
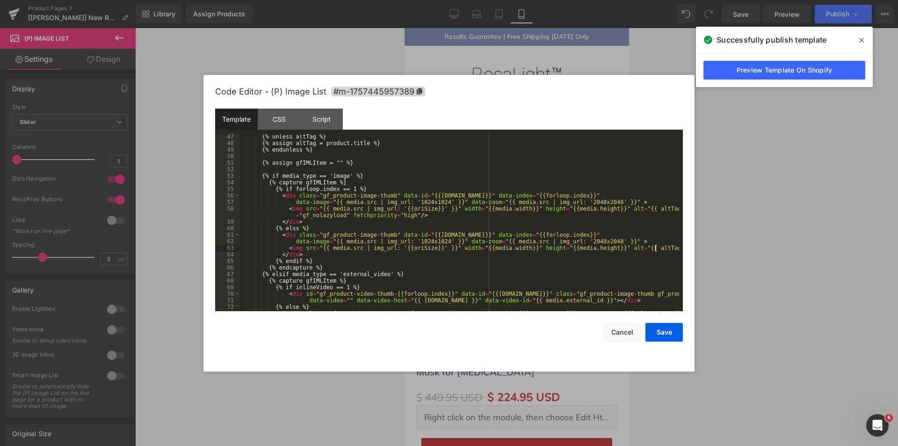
click at [657, 210] on div "{% unless altTag %} {% assign altTag = product.title %} {% endunless %} {% assi…" at bounding box center [459, 228] width 439 height 190
click at [341, 214] on div "{% unless altTag %} {% assign altTag = product.title %} {% endunless %} {% assi…" at bounding box center [459, 228] width 439 height 190
click at [290, 215] on div "{% unless altTag %} {% assign altTag = product.title %} {% endunless %} {% assi…" at bounding box center [459, 228] width 439 height 190
click at [384, 195] on div "{% unless altTag %} {% assign altTag = product.title %} {% endunless %} {% assi…" at bounding box center [459, 228] width 439 height 190
drag, startPoint x: 386, startPoint y: 197, endPoint x: 409, endPoint y: 196, distance: 22.5
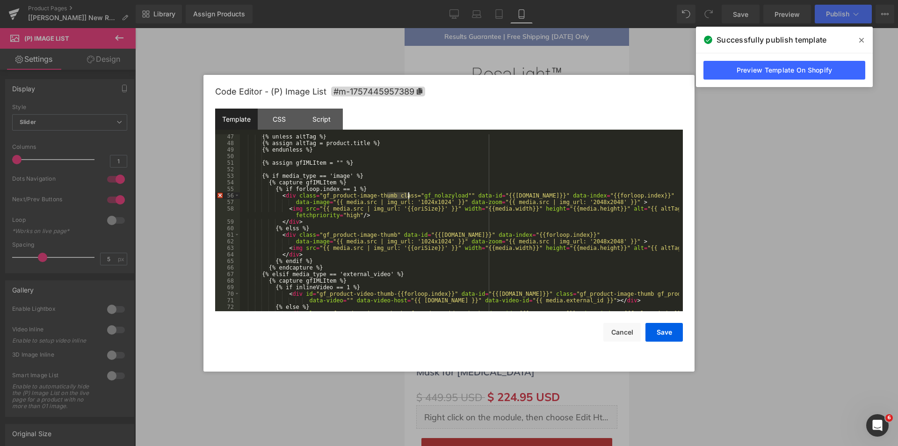
click at [409, 196] on div "{% unless altTag %} {% assign altTag = product.title %} {% endunless %} {% assi…" at bounding box center [459, 228] width 439 height 190
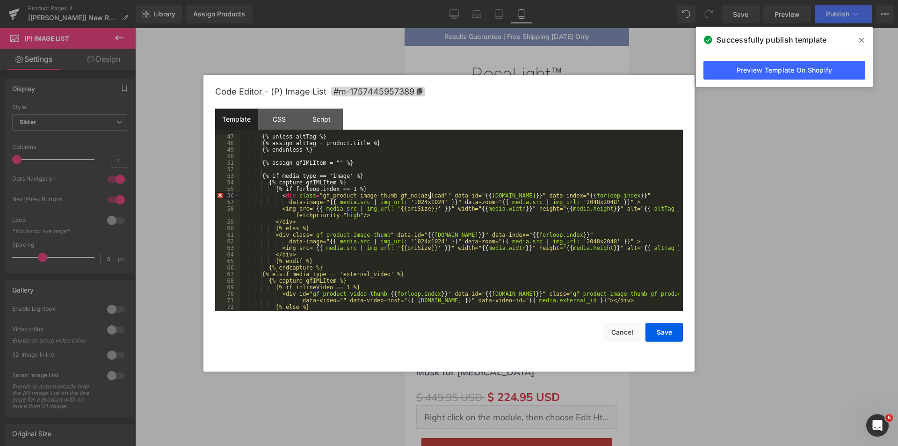
click at [430, 194] on div "{% unless altTag %} {% assign altTag = product.title %} {% endunless %} {% assi…" at bounding box center [459, 228] width 439 height 190
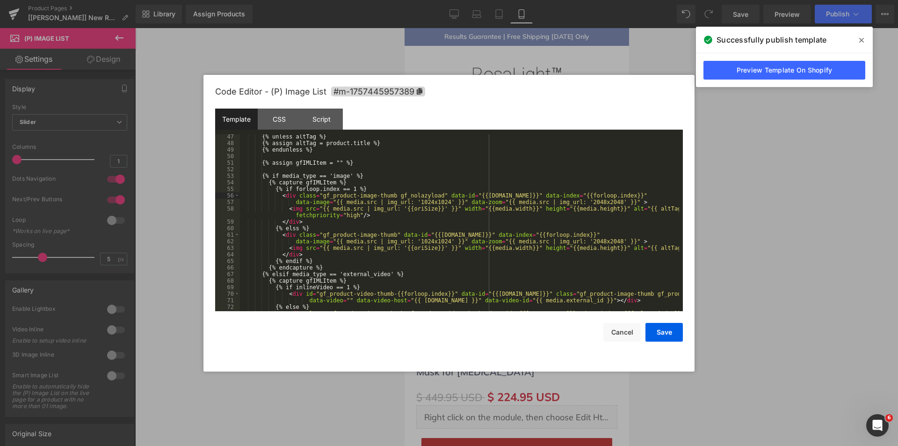
click at [449, 221] on div "{% unless altTag %} {% assign altTag = product.title %} {% endunless %} {% assi…" at bounding box center [459, 228] width 439 height 190
click at [503, 114] on div "Template CSS Script Data" at bounding box center [449, 121] width 468 height 26
click at [300, 228] on div "{% unless altTag %} {% assign altTag = product.title %} {% endunless %} {% assi…" at bounding box center [459, 228] width 439 height 190
click at [421, 119] on div "Template CSS Script Data" at bounding box center [449, 121] width 468 height 26
click at [664, 332] on button "Save" at bounding box center [663, 332] width 37 height 19
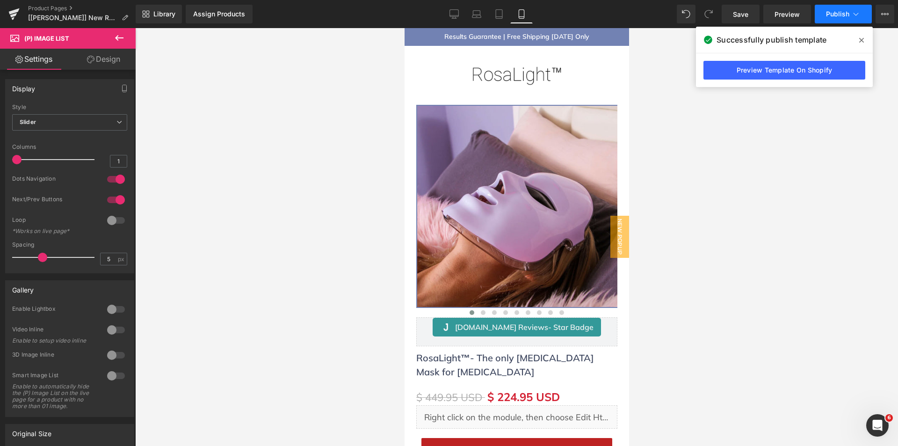
click at [829, 12] on span "Publish" at bounding box center [837, 13] width 23 height 7
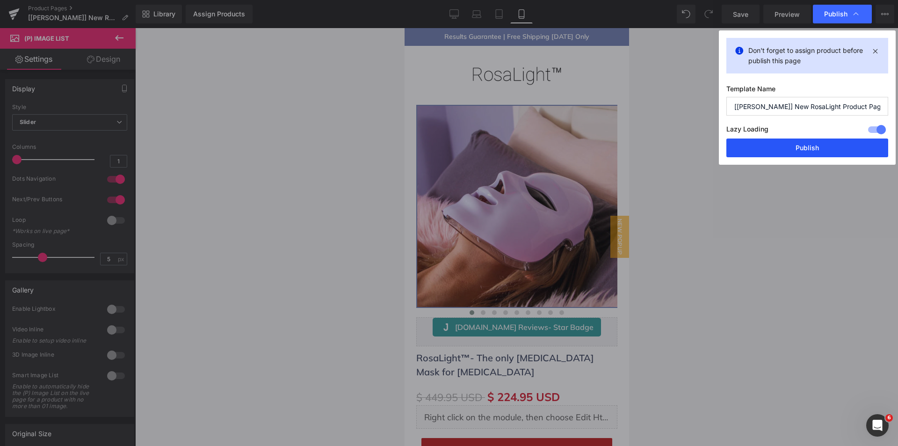
click at [782, 151] on button "Publish" at bounding box center [807, 147] width 162 height 19
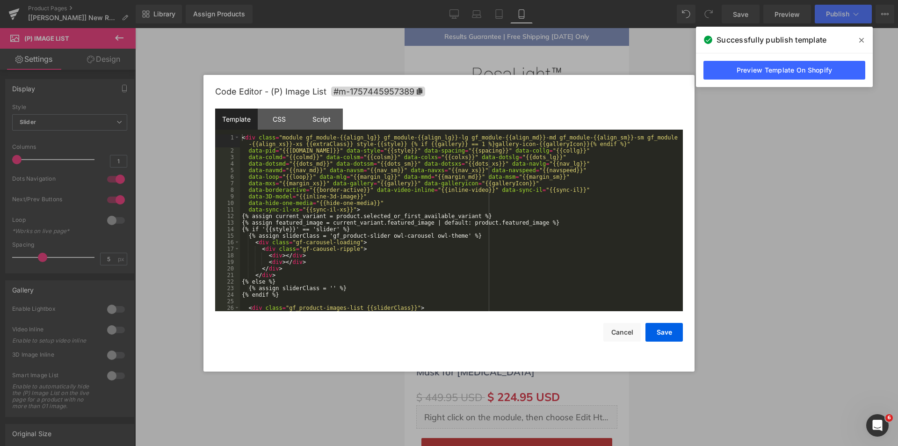
click at [497, 0] on div "(P) Image List You are previewing how the will restyle your page. You can not e…" at bounding box center [449, 0] width 898 height 0
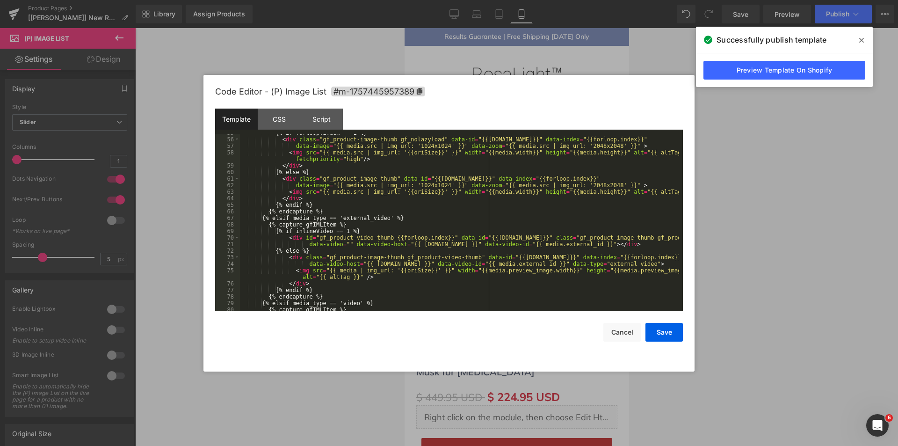
scroll to position [337, 0]
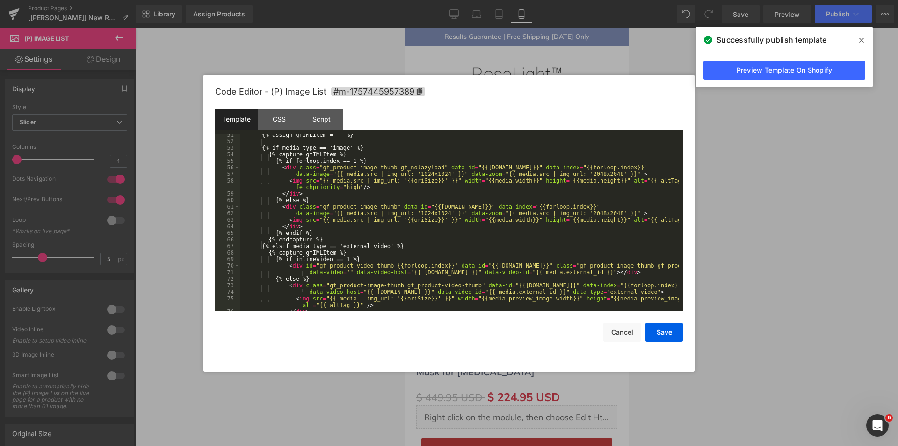
click at [859, 40] on icon at bounding box center [861, 39] width 5 height 7
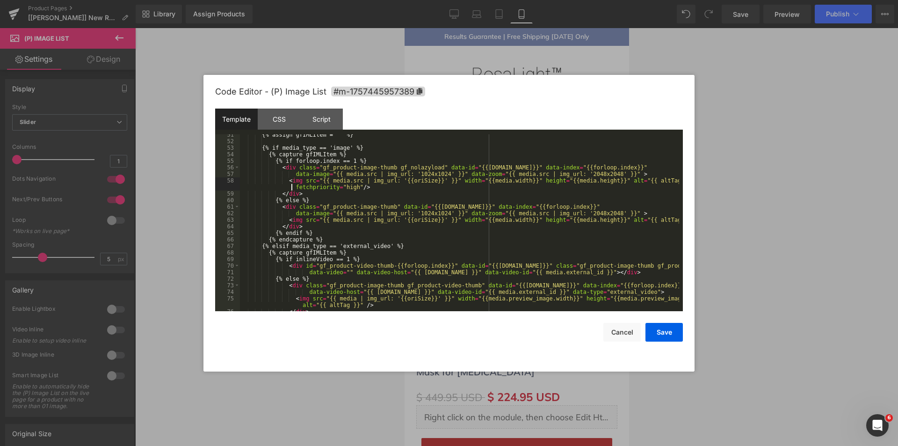
click at [292, 187] on div "{% assign gfIMLItem = "" %} {% if media_type == 'image' %} {% capture gfIMLItem…" at bounding box center [459, 226] width 439 height 190
click at [353, 189] on div "{% assign gfIMLItem = "" %} {% if media_type == 'image' %} {% capture gfIMLItem…" at bounding box center [459, 226] width 439 height 190
